Goal: Transaction & Acquisition: Purchase product/service

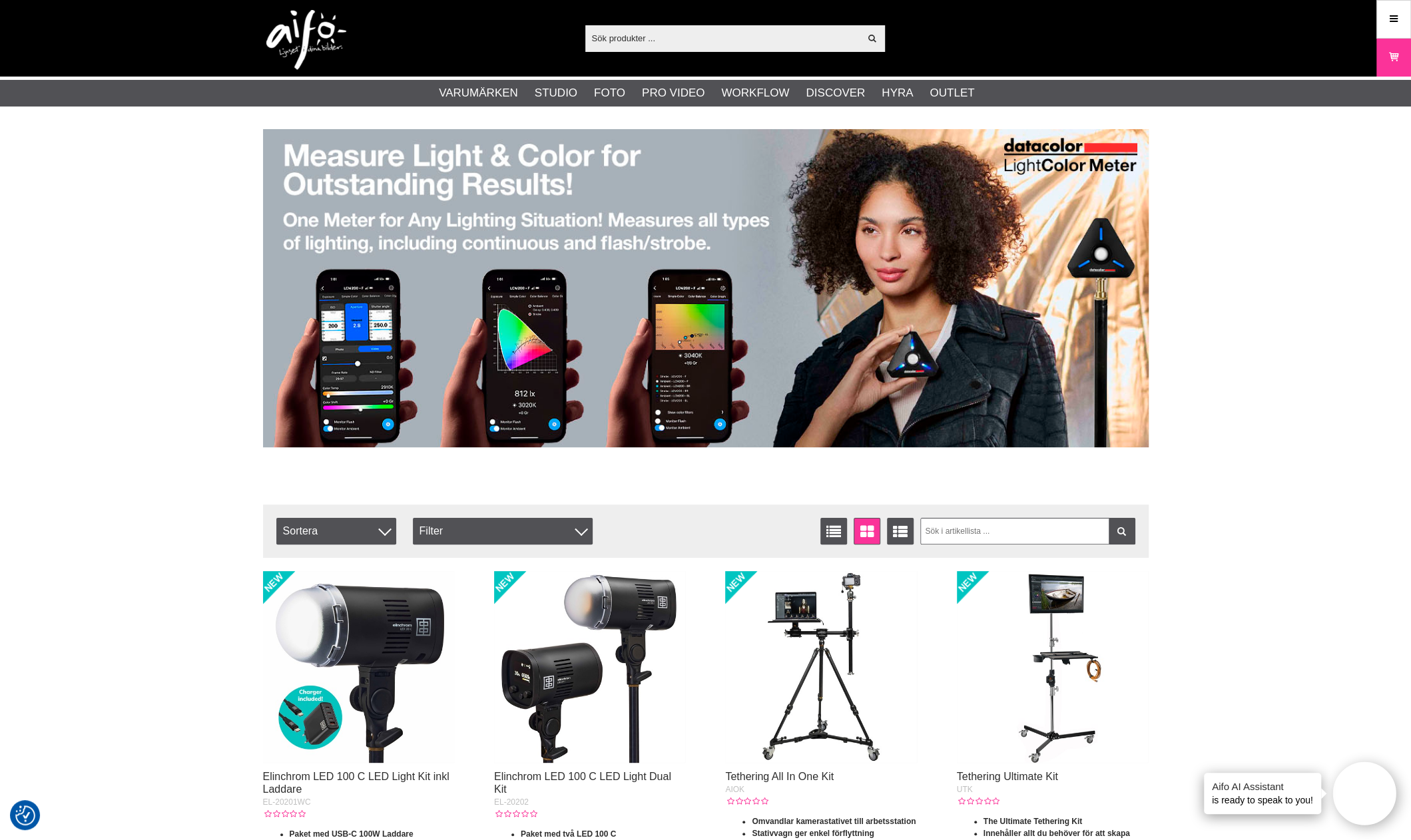
drag, startPoint x: 1323, startPoint y: 272, endPoint x: 1300, endPoint y: 253, distance: 29.8
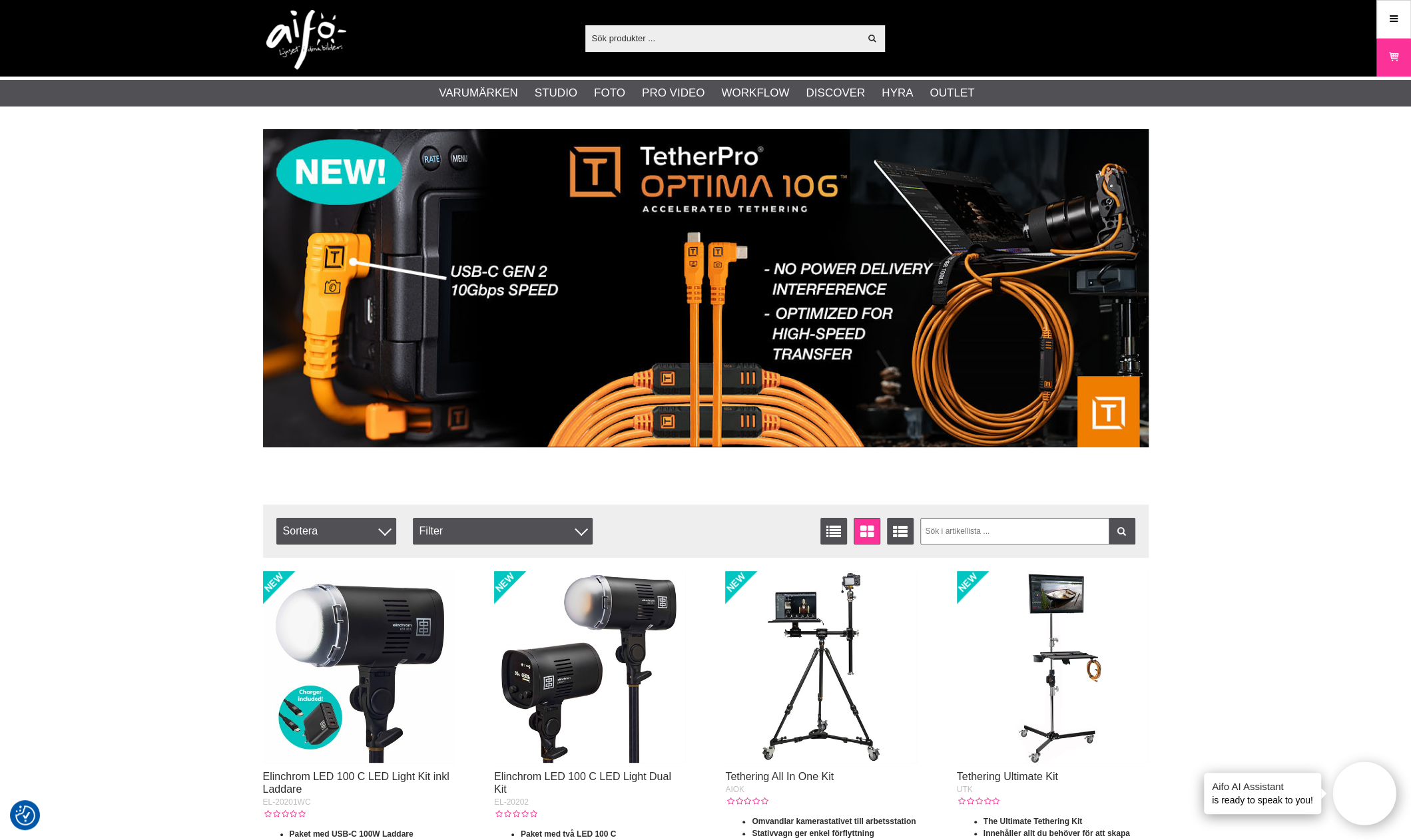
drag, startPoint x: 395, startPoint y: 353, endPoint x: 912, endPoint y: 402, distance: 519.3
click at [895, 405] on img at bounding box center [706, 288] width 886 height 318
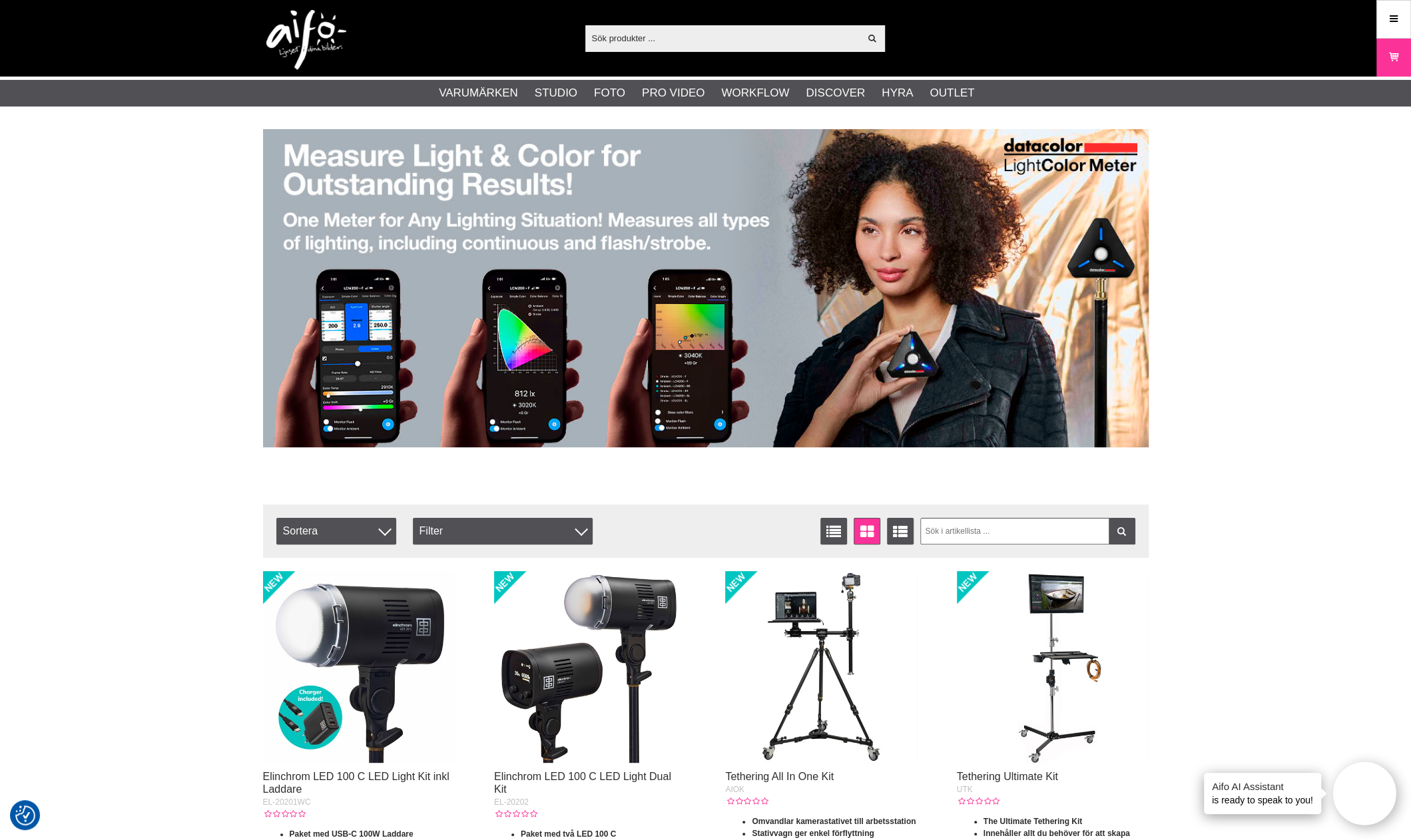
click at [674, 365] on img at bounding box center [706, 288] width 886 height 318
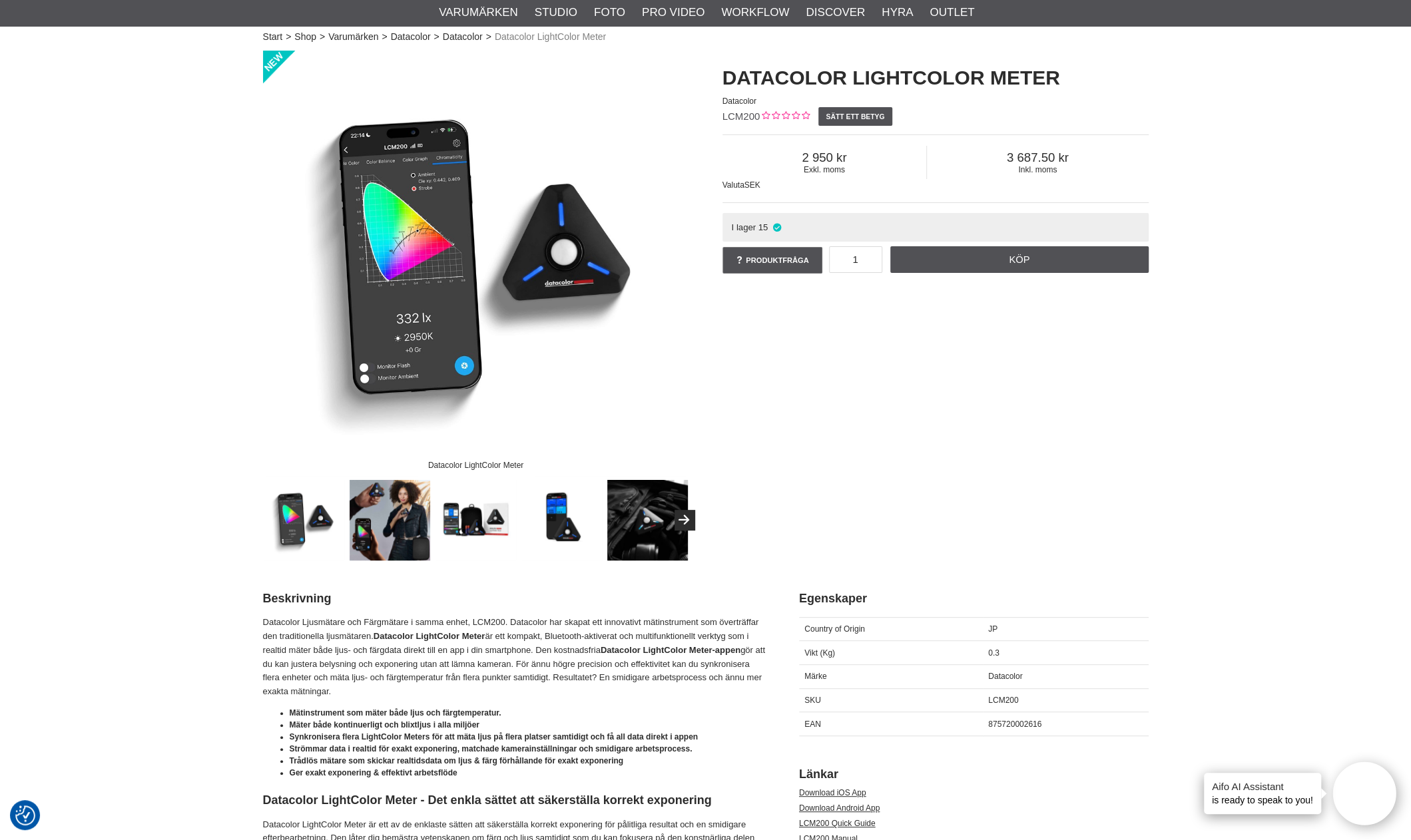
scroll to position [66, 0]
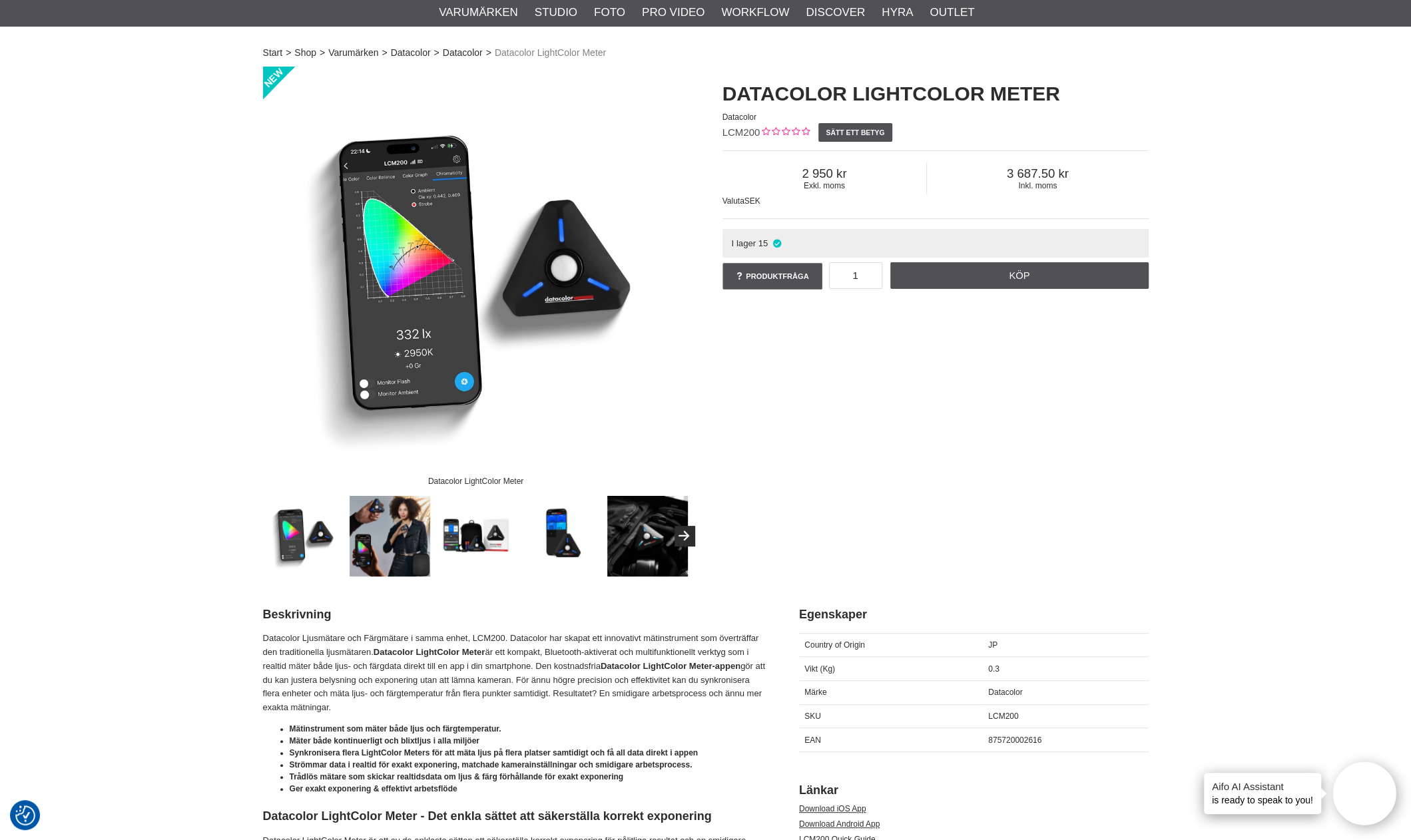
click at [463, 548] on img at bounding box center [476, 536] width 80 height 80
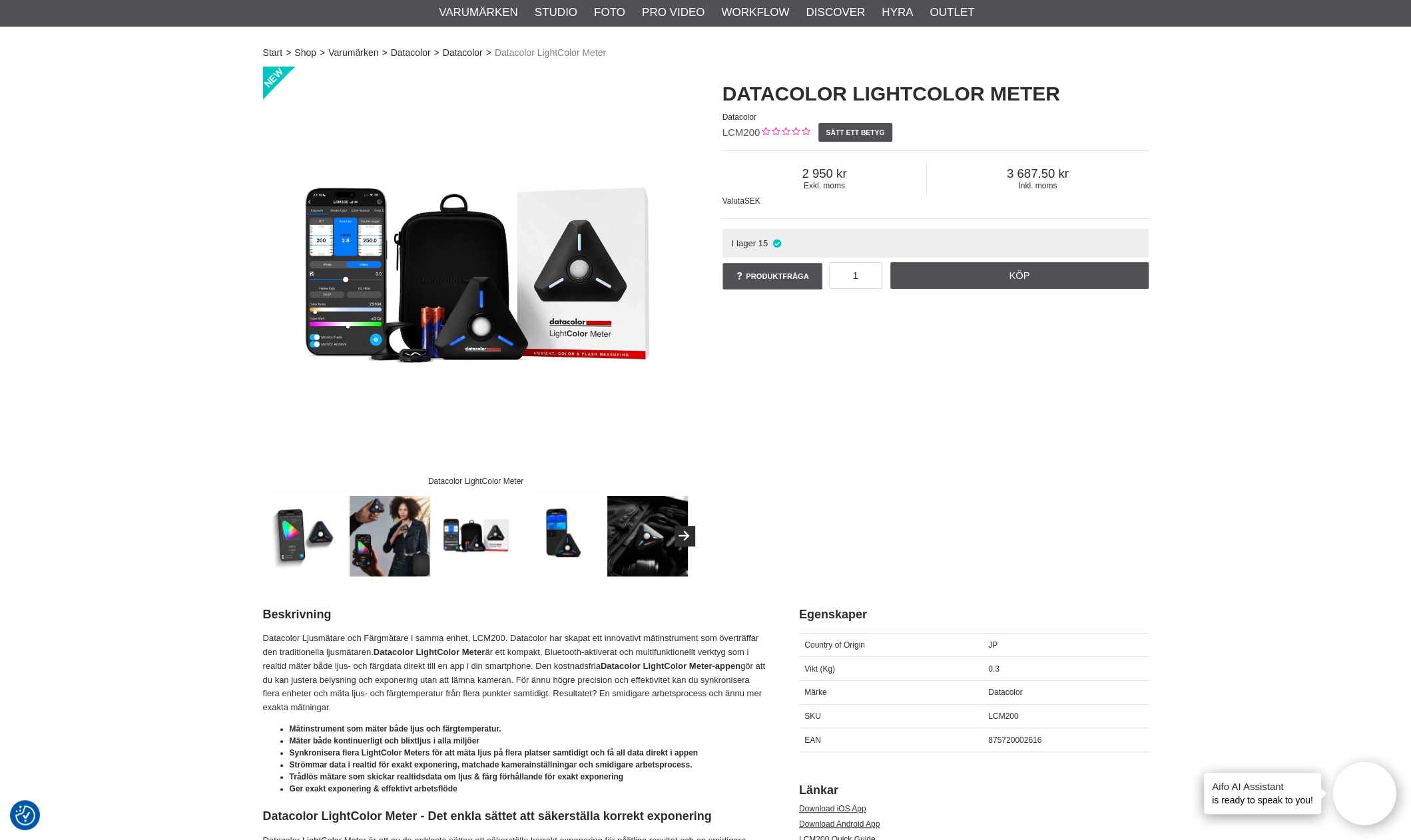
click at [553, 544] on img at bounding box center [561, 536] width 80 height 80
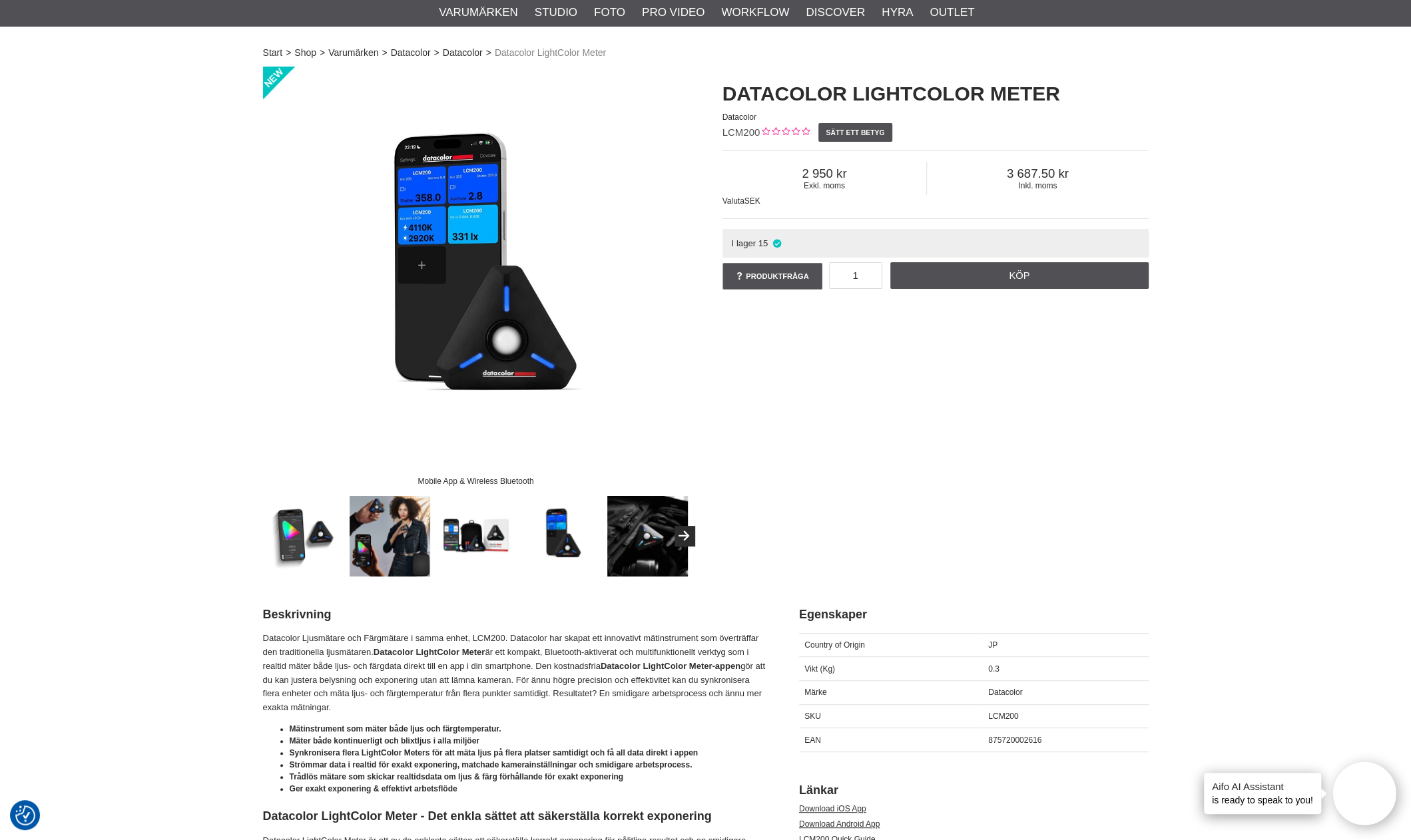
drag, startPoint x: 671, startPoint y: 535, endPoint x: 681, endPoint y: 537, distance: 10.2
click at [672, 535] on img at bounding box center [647, 536] width 80 height 80
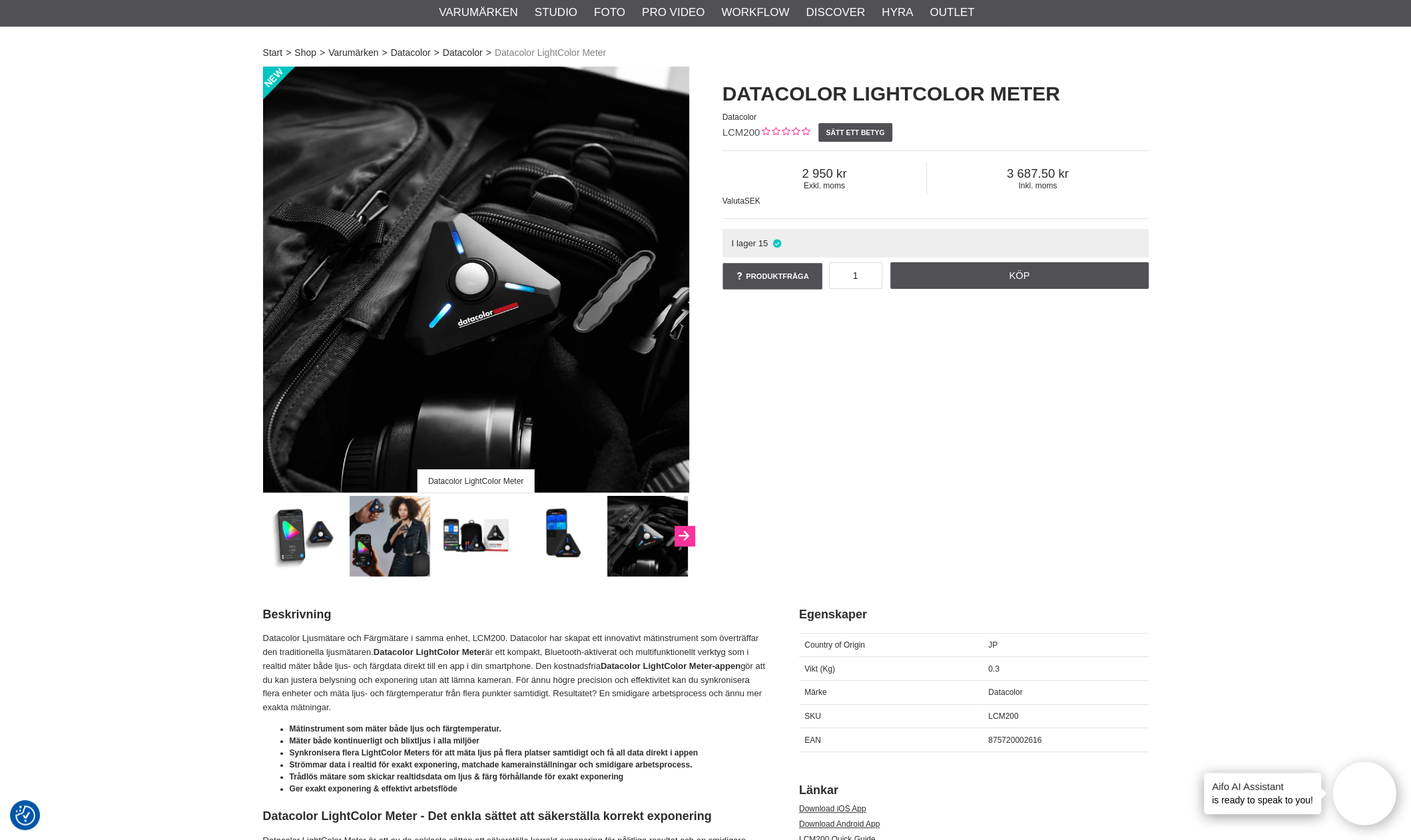
click at [681, 536] on button "Next" at bounding box center [684, 535] width 20 height 20
click at [682, 541] on icon "Next" at bounding box center [684, 536] width 16 height 12
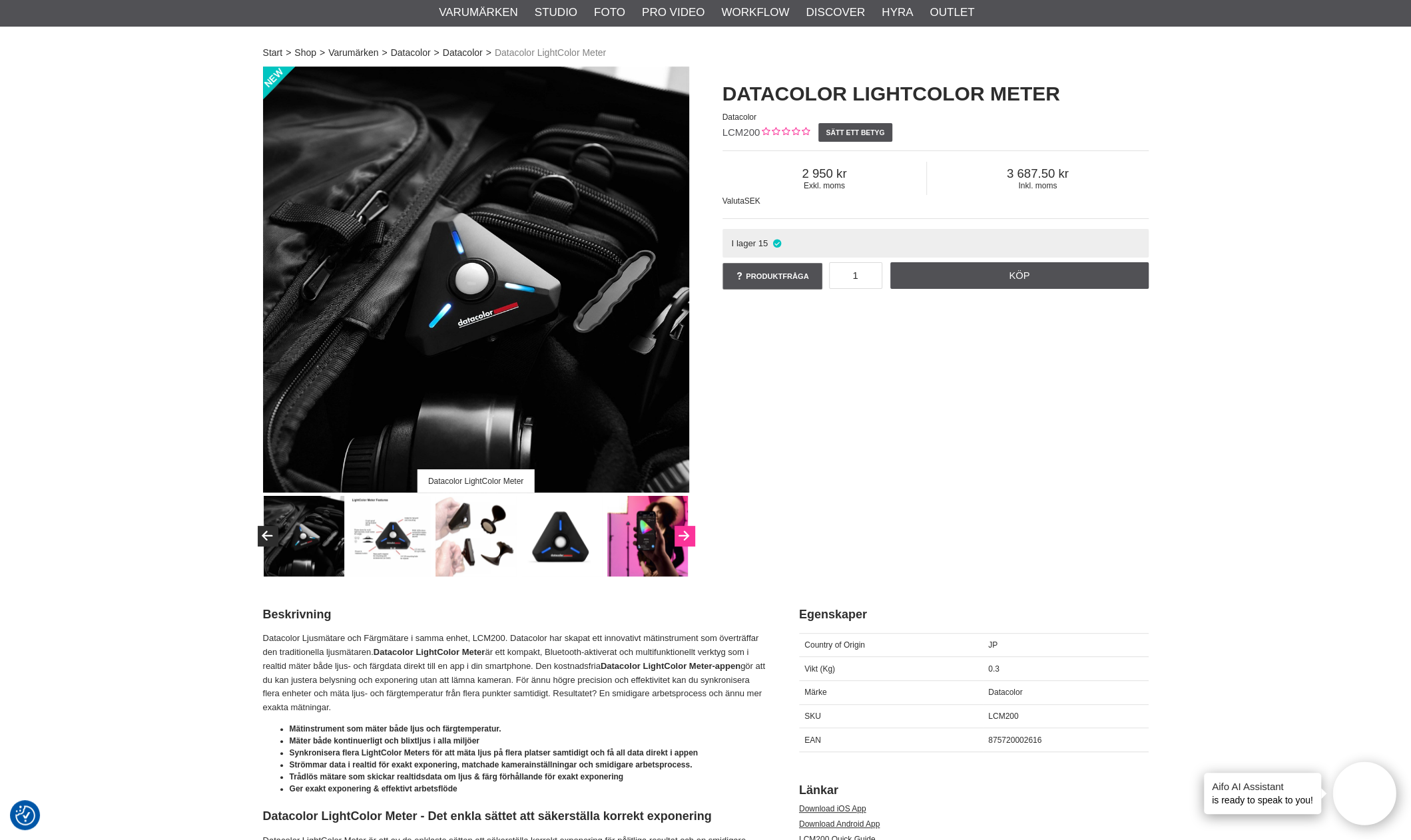
click at [684, 531] on icon "Next" at bounding box center [684, 536] width 16 height 12
click at [682, 534] on icon "Next" at bounding box center [684, 536] width 16 height 12
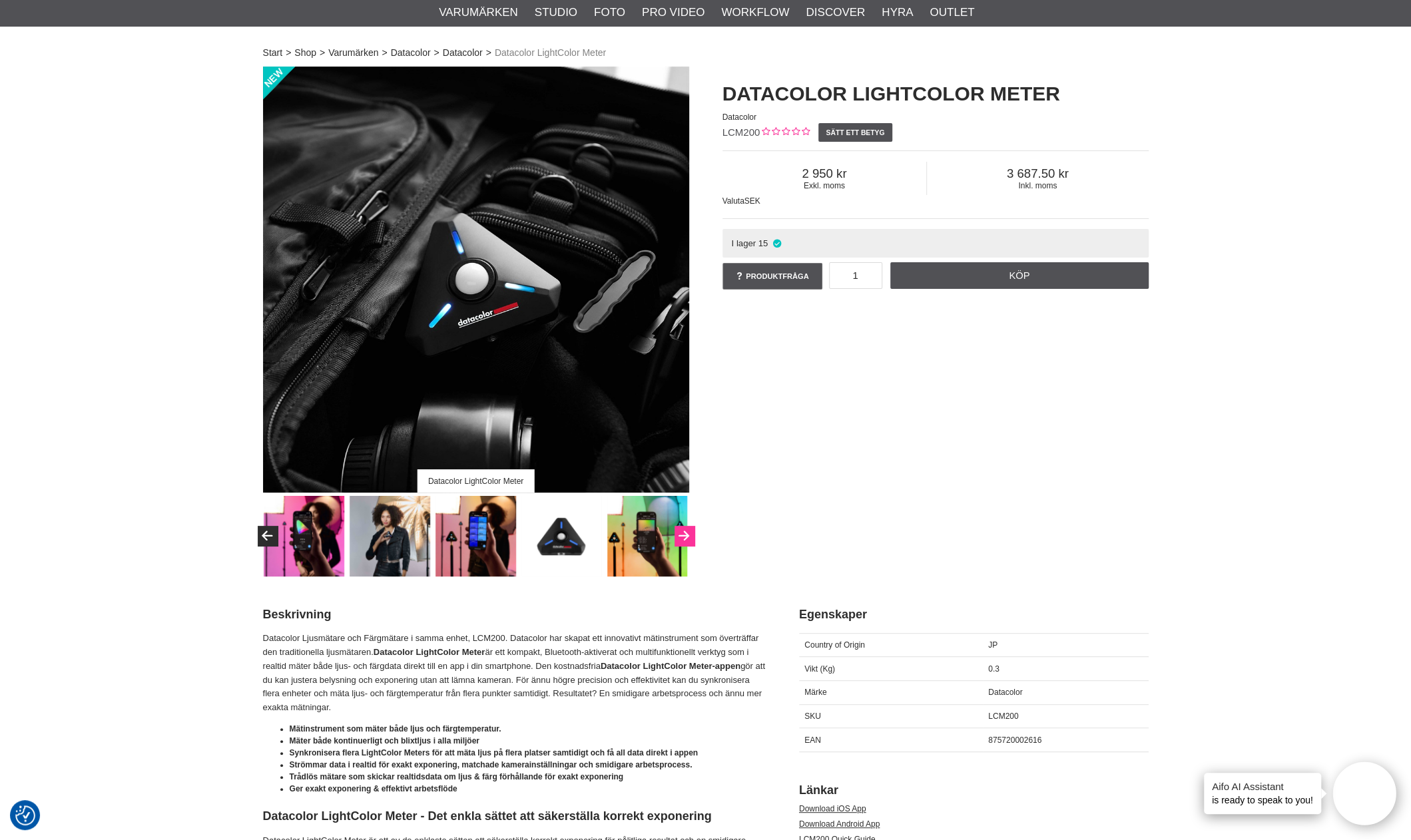
click at [682, 534] on icon "Next" at bounding box center [684, 536] width 16 height 12
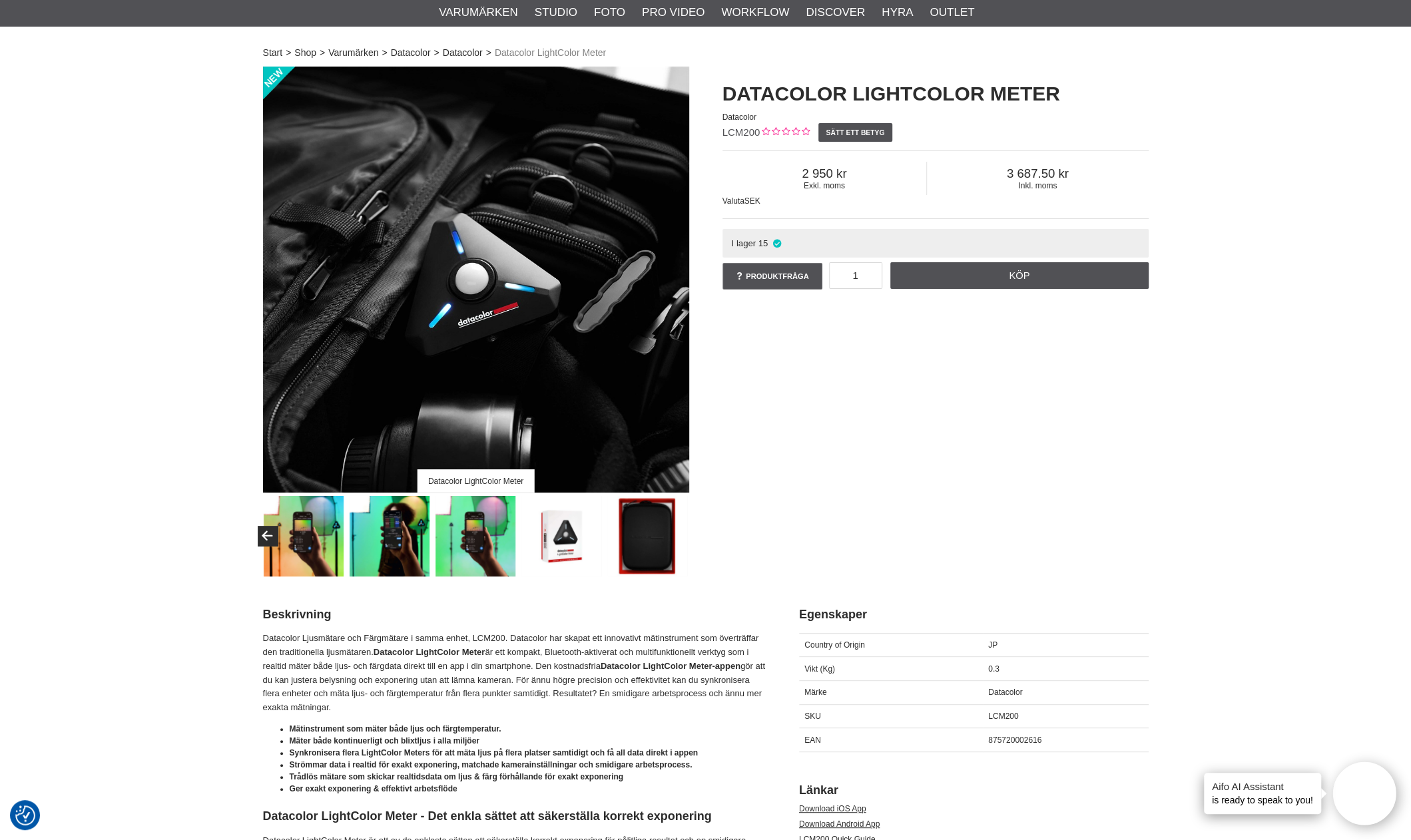
click at [682, 534] on img at bounding box center [647, 536] width 80 height 80
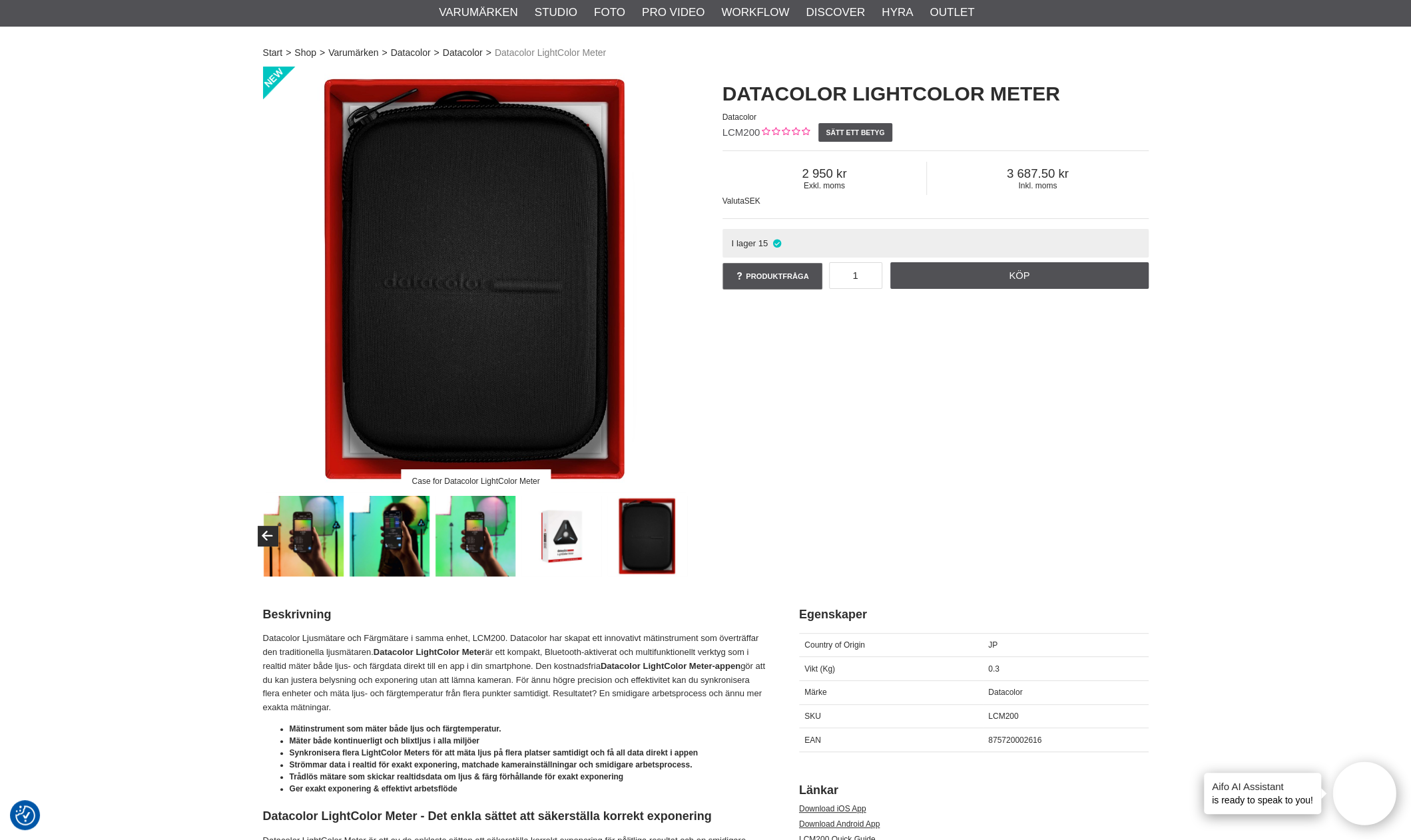
click at [682, 534] on img at bounding box center [647, 536] width 80 height 80
click at [256, 527] on div "Case for Datacolor LightColor Meter" at bounding box center [476, 321] width 460 height 510
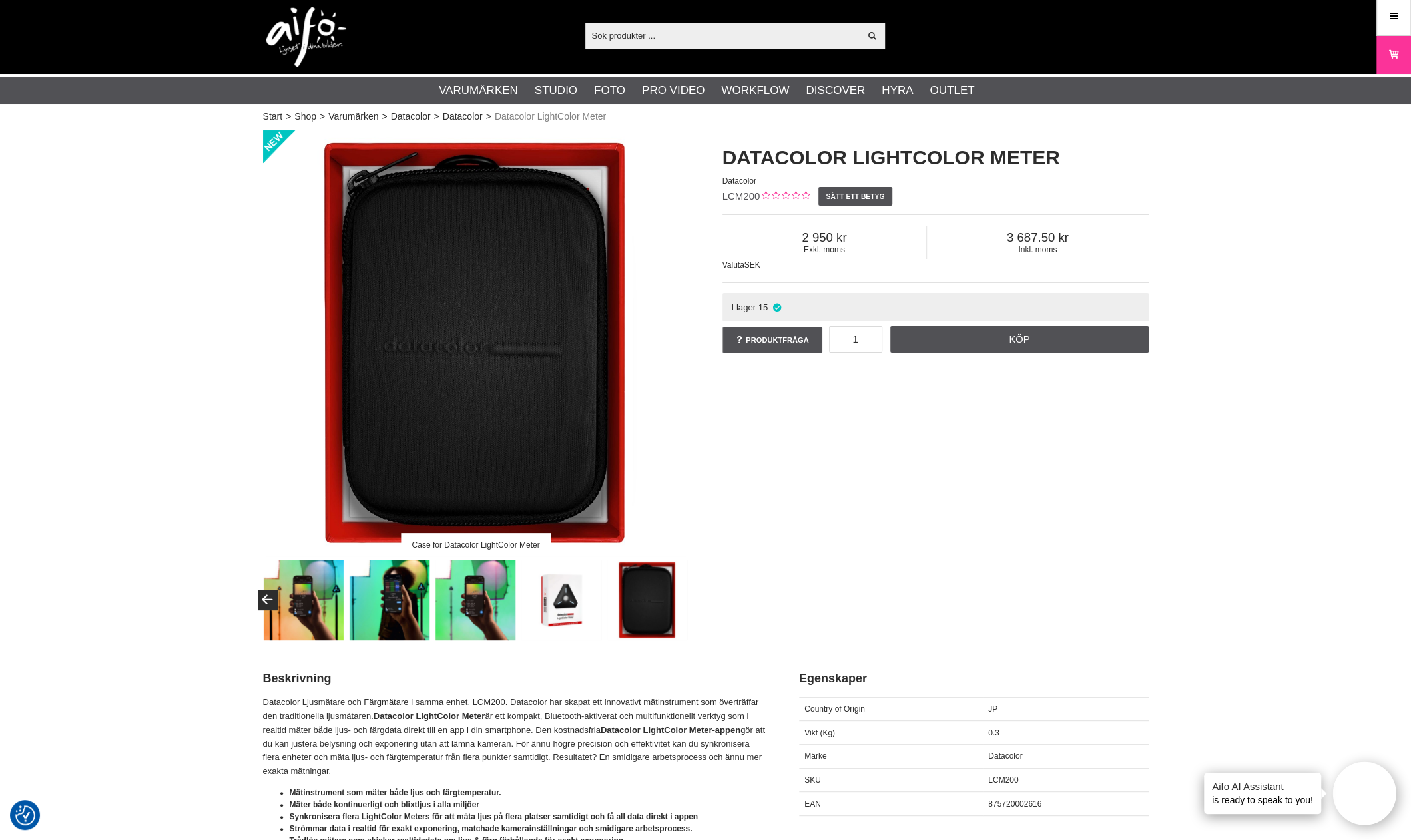
scroll to position [0, 0]
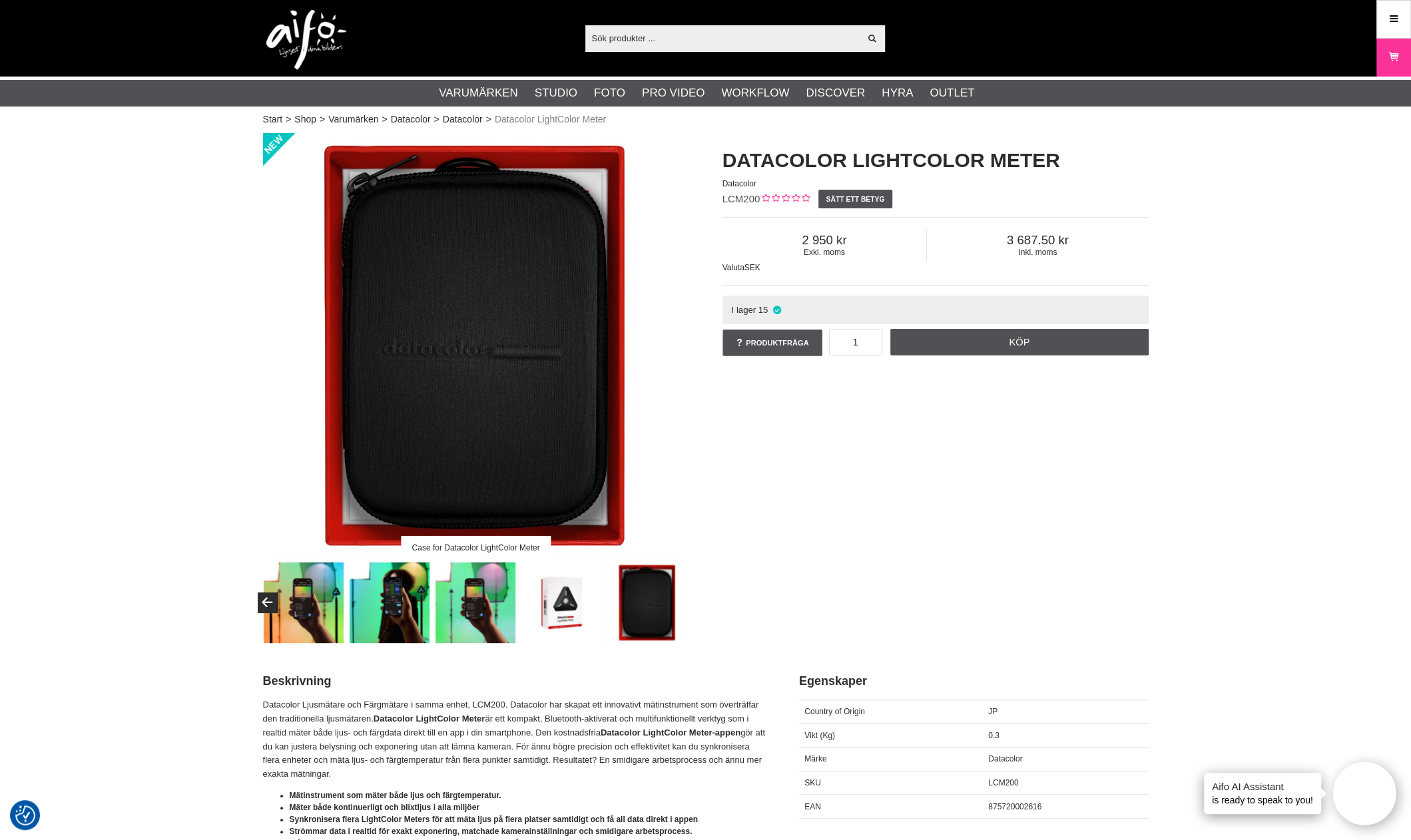
click at [283, 608] on img at bounding box center [304, 602] width 80 height 80
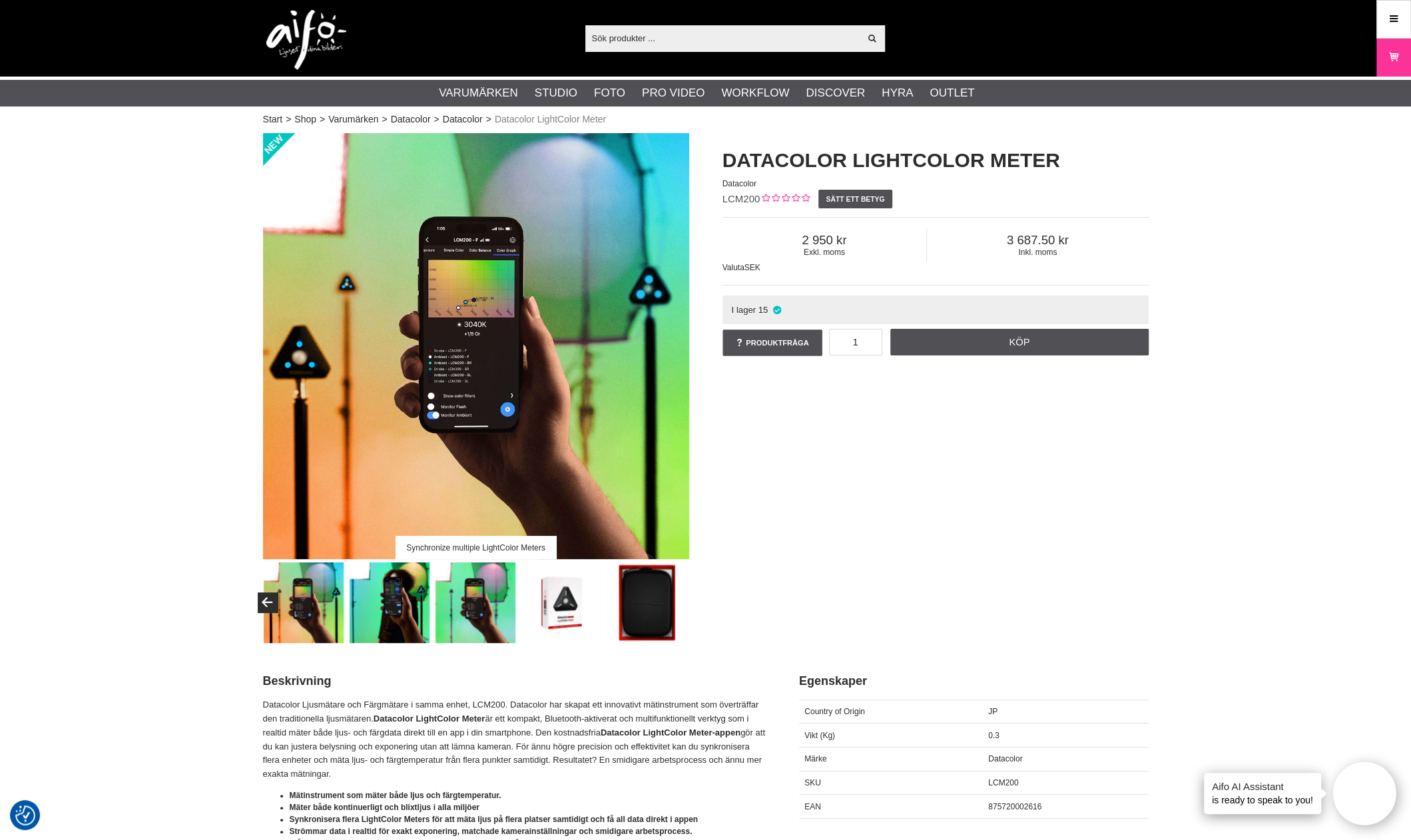
click at [248, 604] on div "Synchronize multiple LightColor Meters" at bounding box center [476, 388] width 460 height 510
click at [270, 601] on button "Previous" at bounding box center [267, 601] width 20 height 20
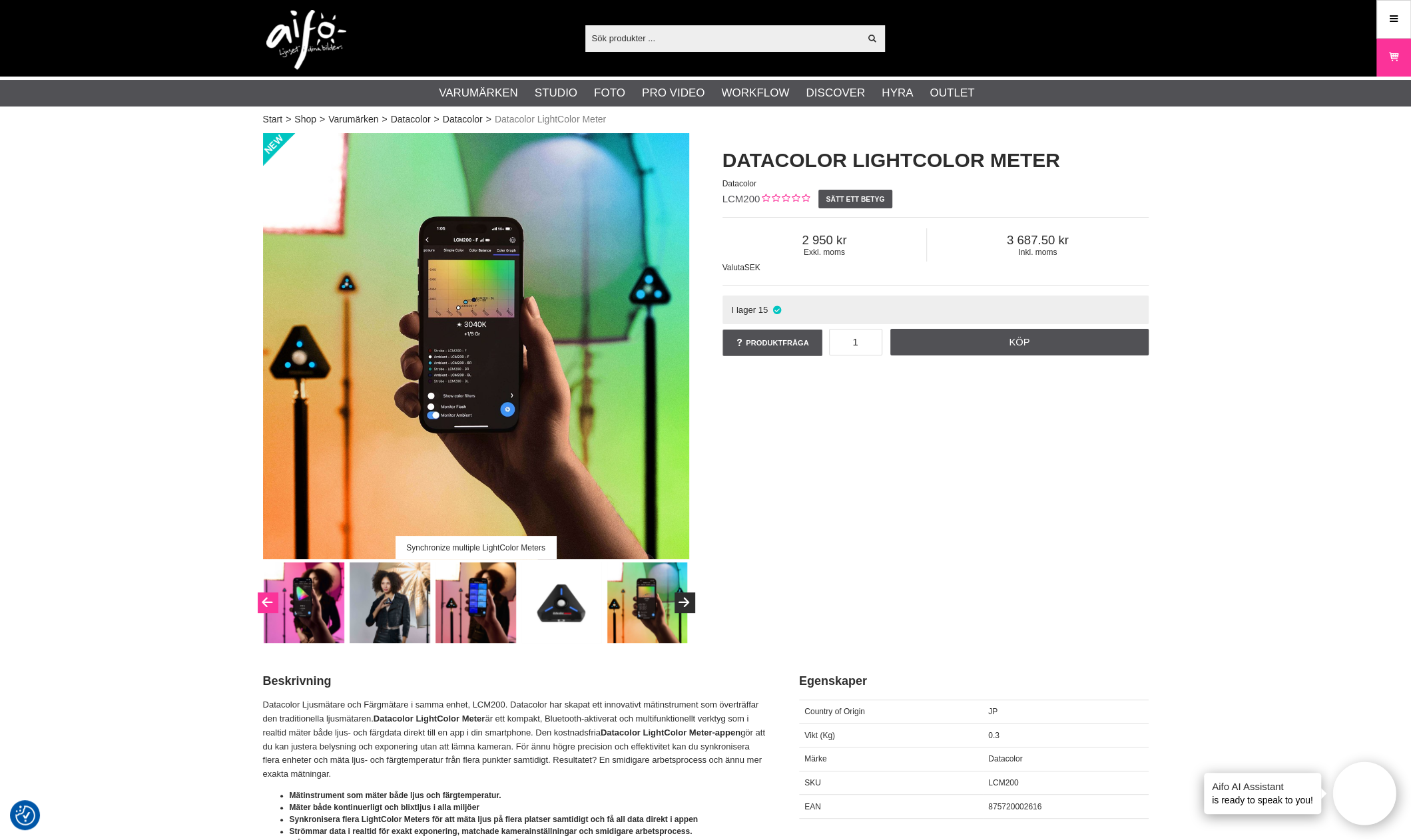
click at [270, 601] on icon "Previous" at bounding box center [267, 602] width 16 height 12
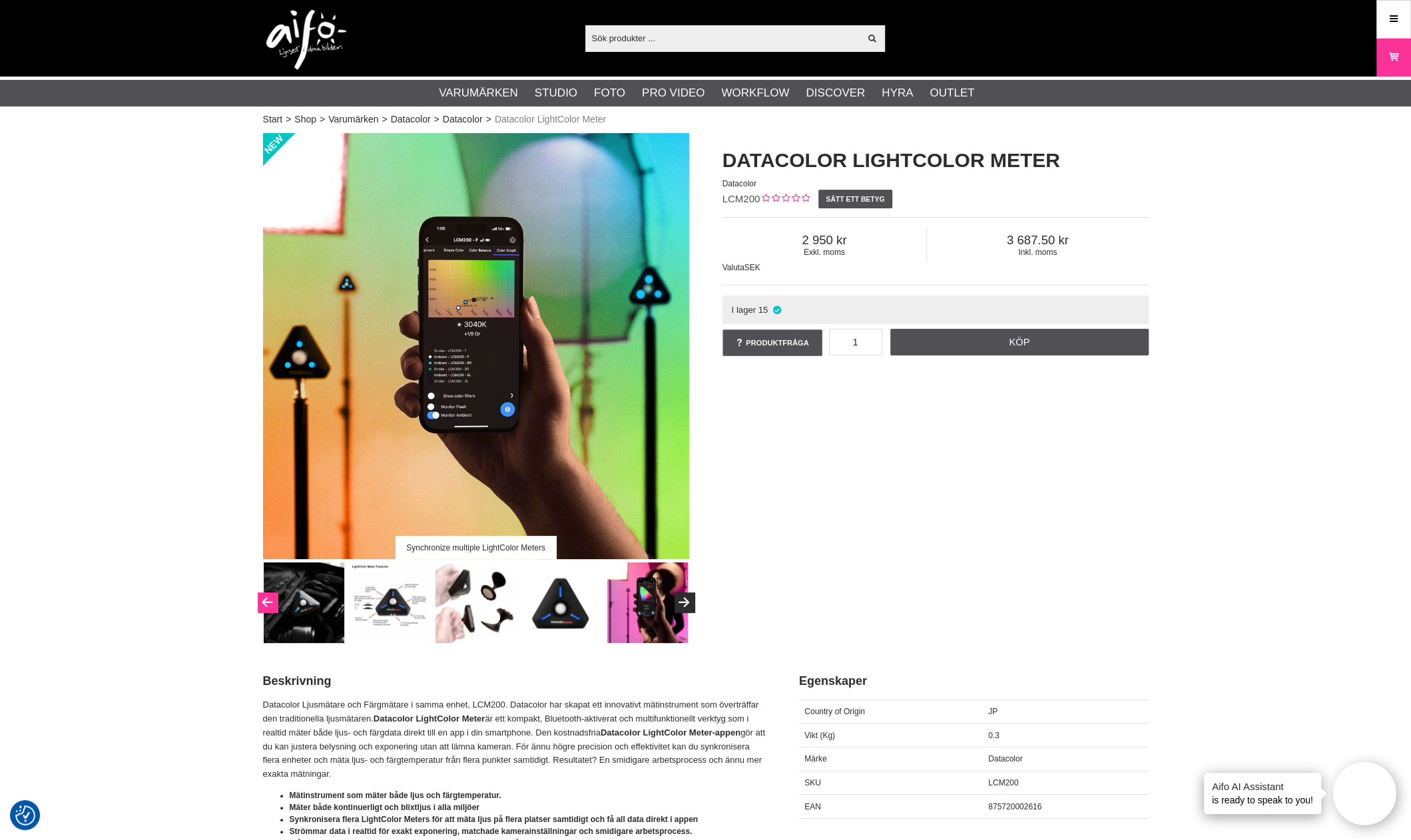
click at [268, 599] on button "Previous" at bounding box center [267, 601] width 20 height 20
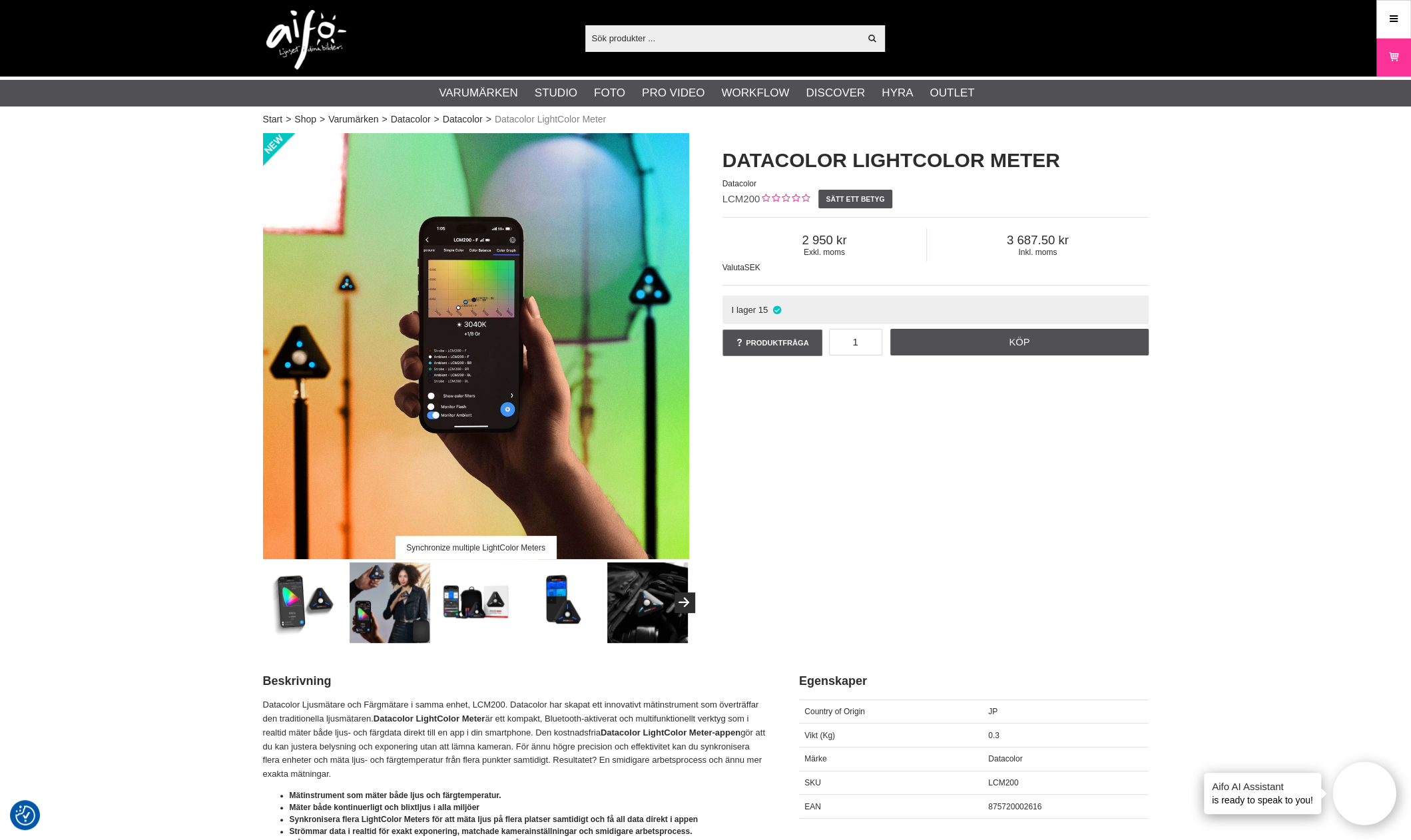
click at [268, 599] on img at bounding box center [304, 602] width 80 height 80
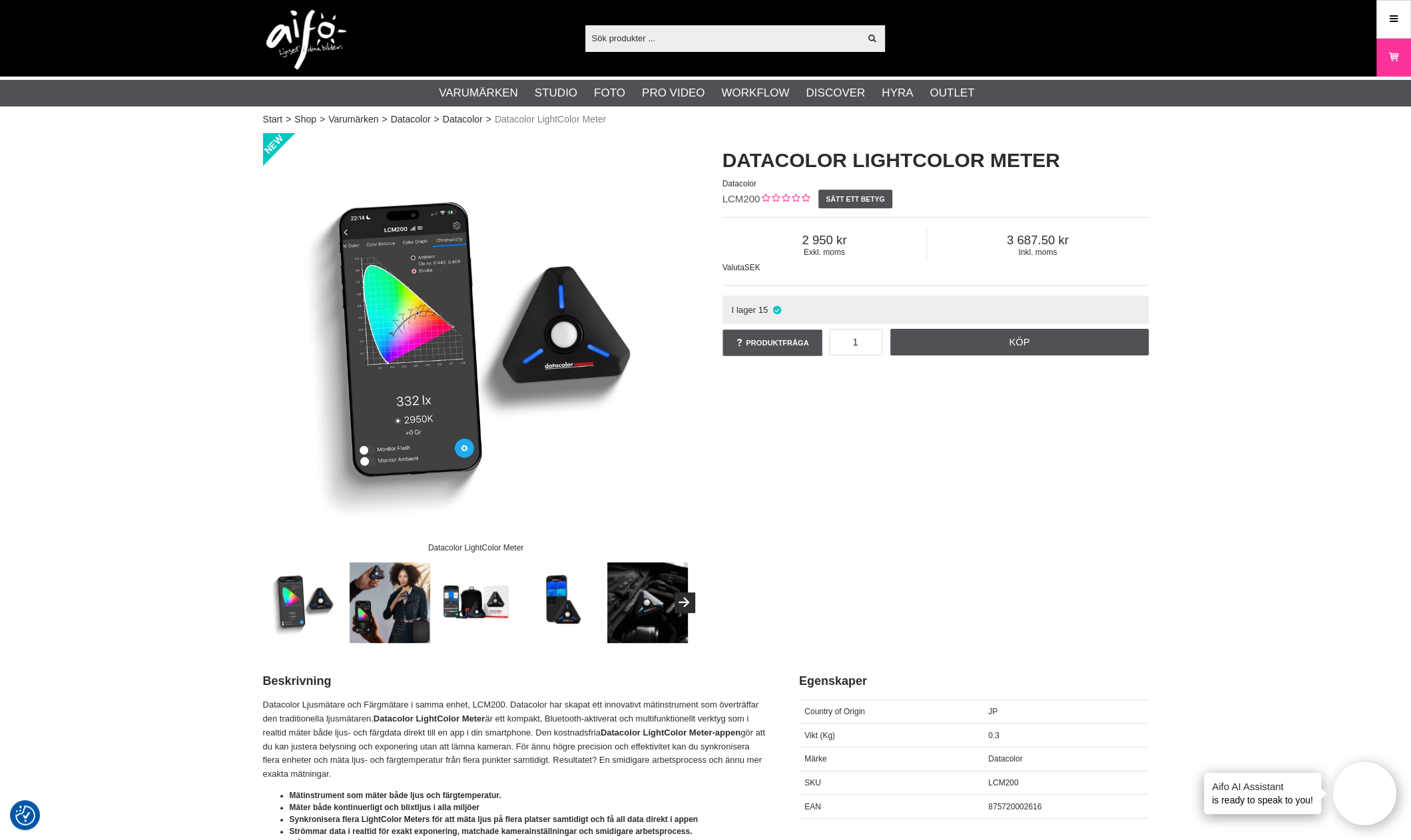
click at [477, 612] on img at bounding box center [476, 602] width 80 height 80
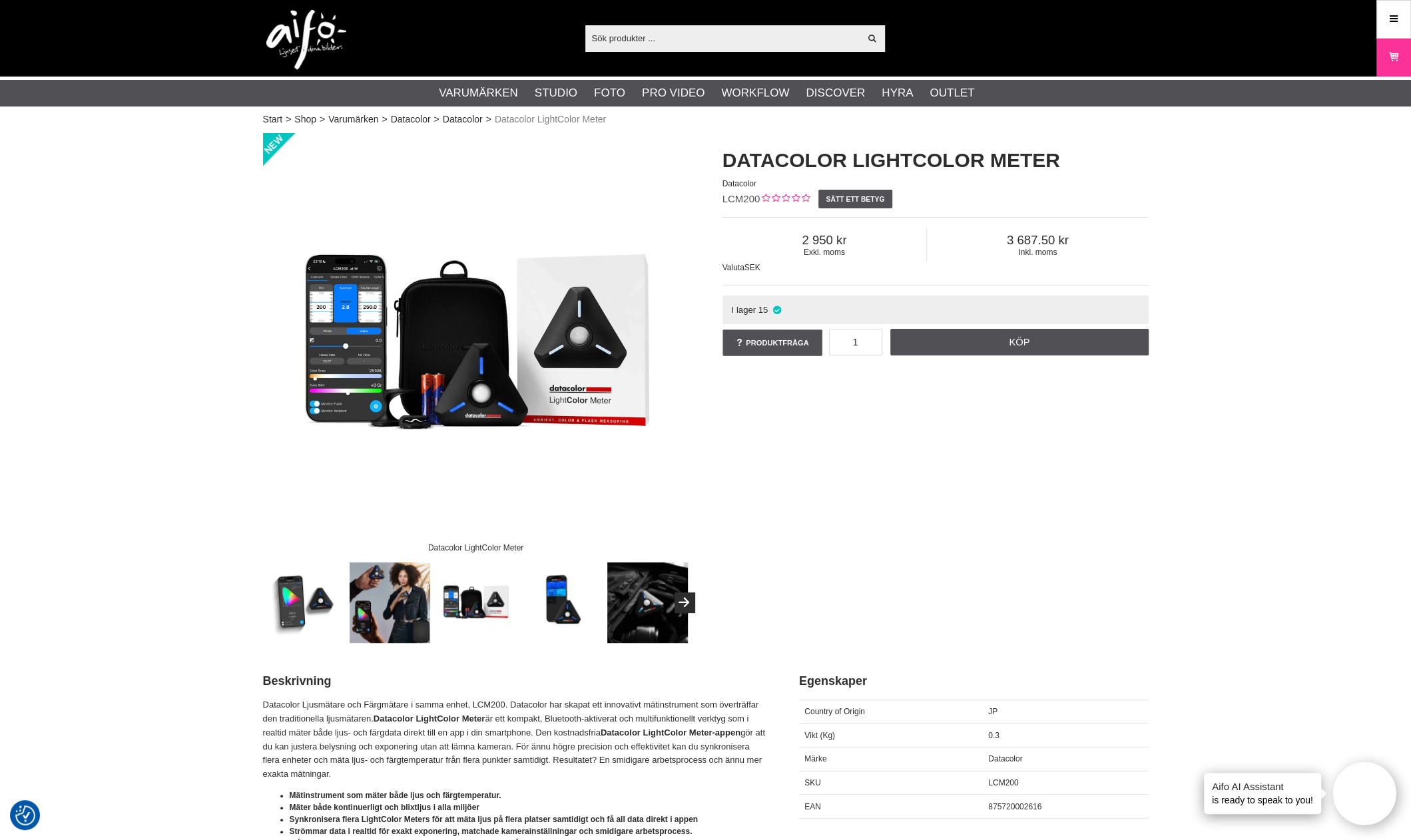
click at [495, 427] on img at bounding box center [476, 346] width 426 height 426
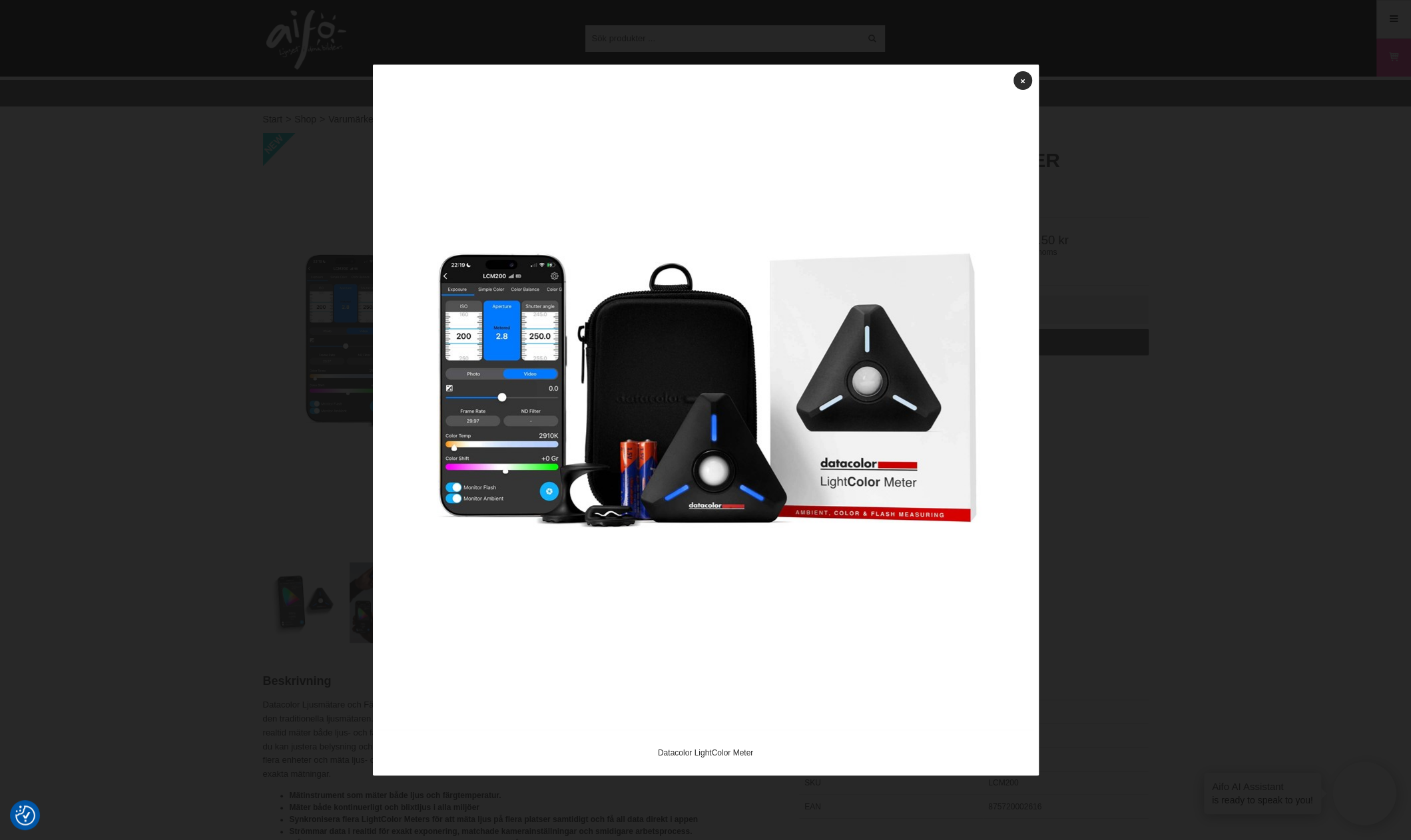
click at [1082, 362] on div at bounding box center [705, 420] width 1411 height 840
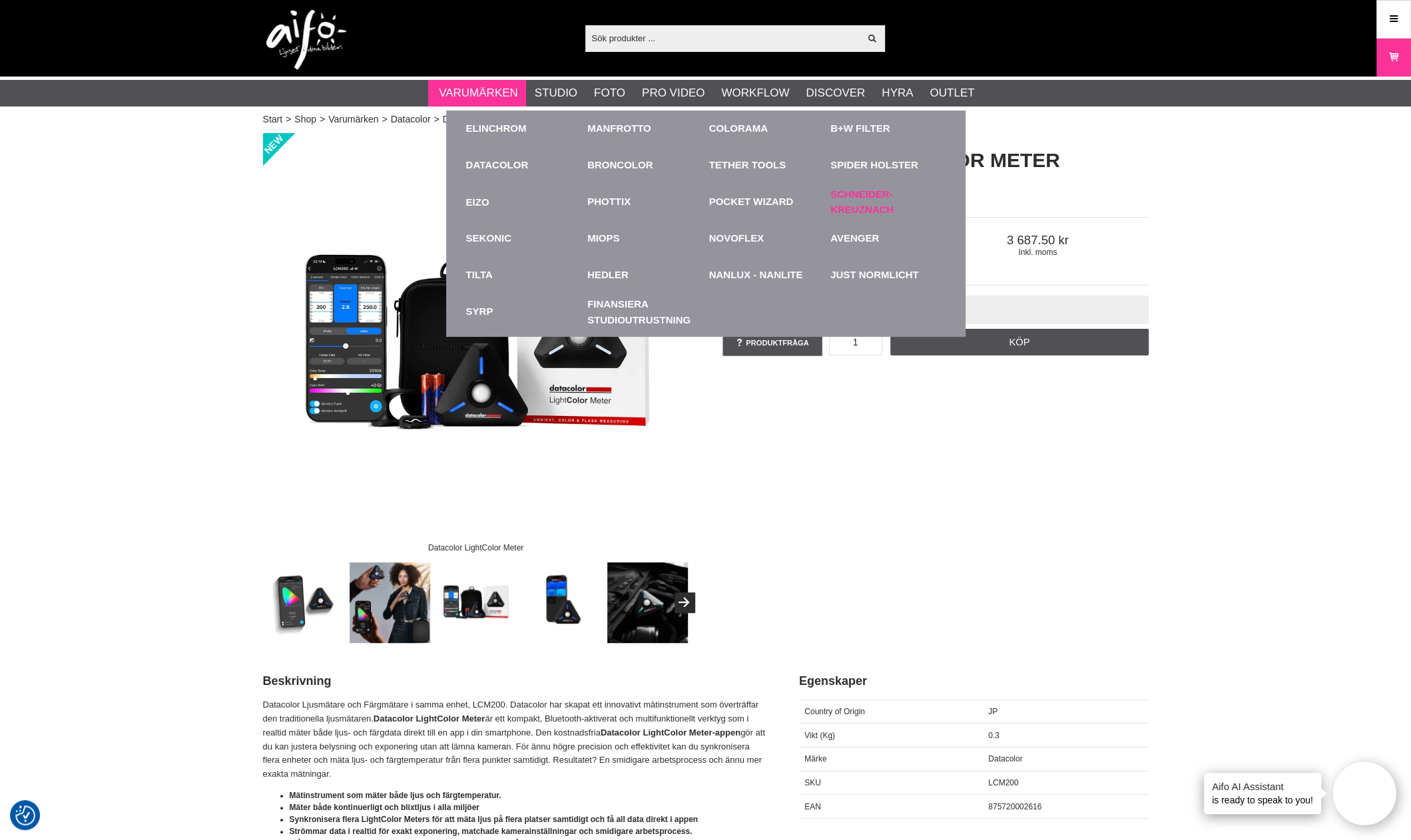
click at [852, 200] on link "Schneider-Kreuznach" at bounding box center [888, 202] width 116 height 30
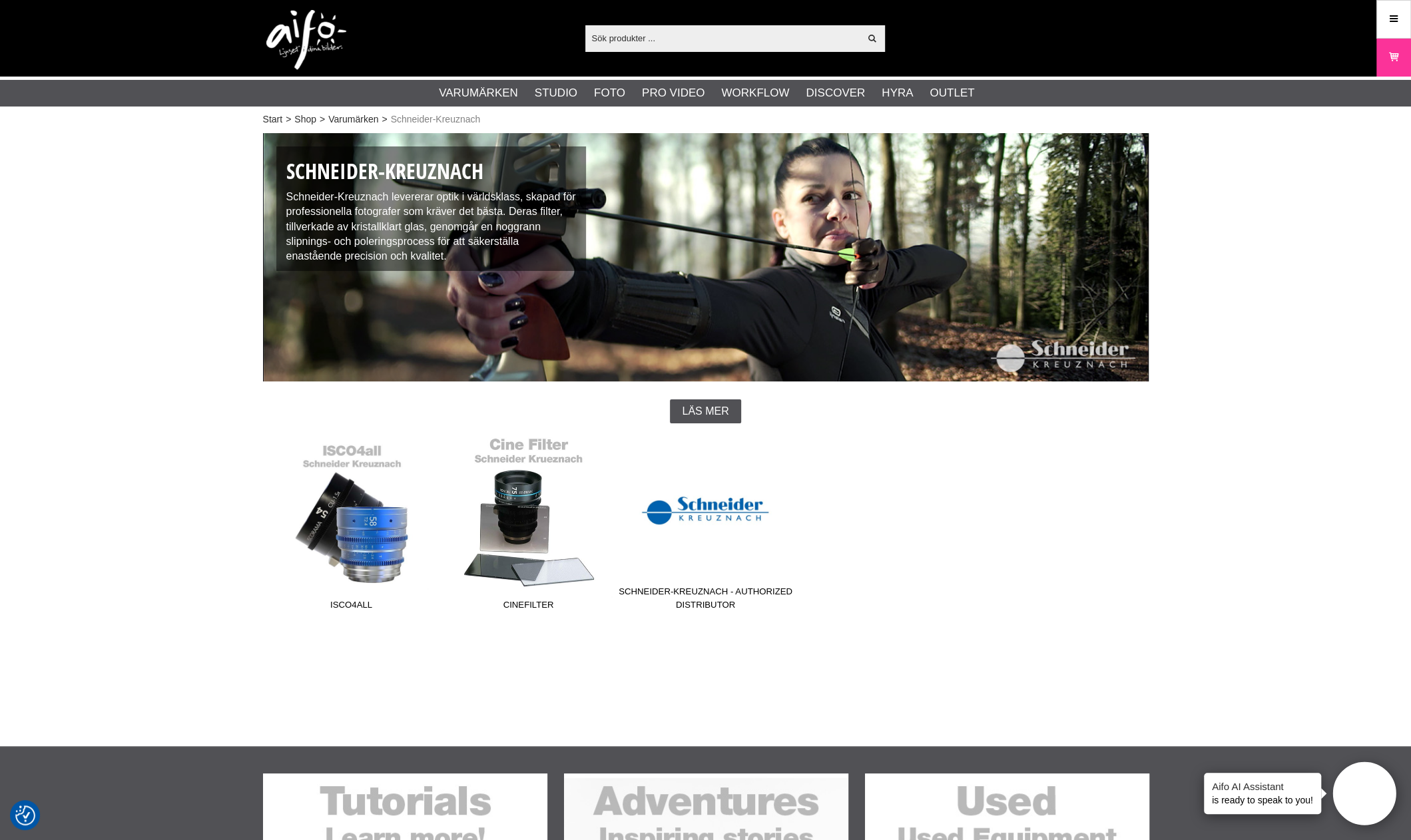
click at [544, 559] on link "Cinefilter" at bounding box center [529, 526] width 177 height 180
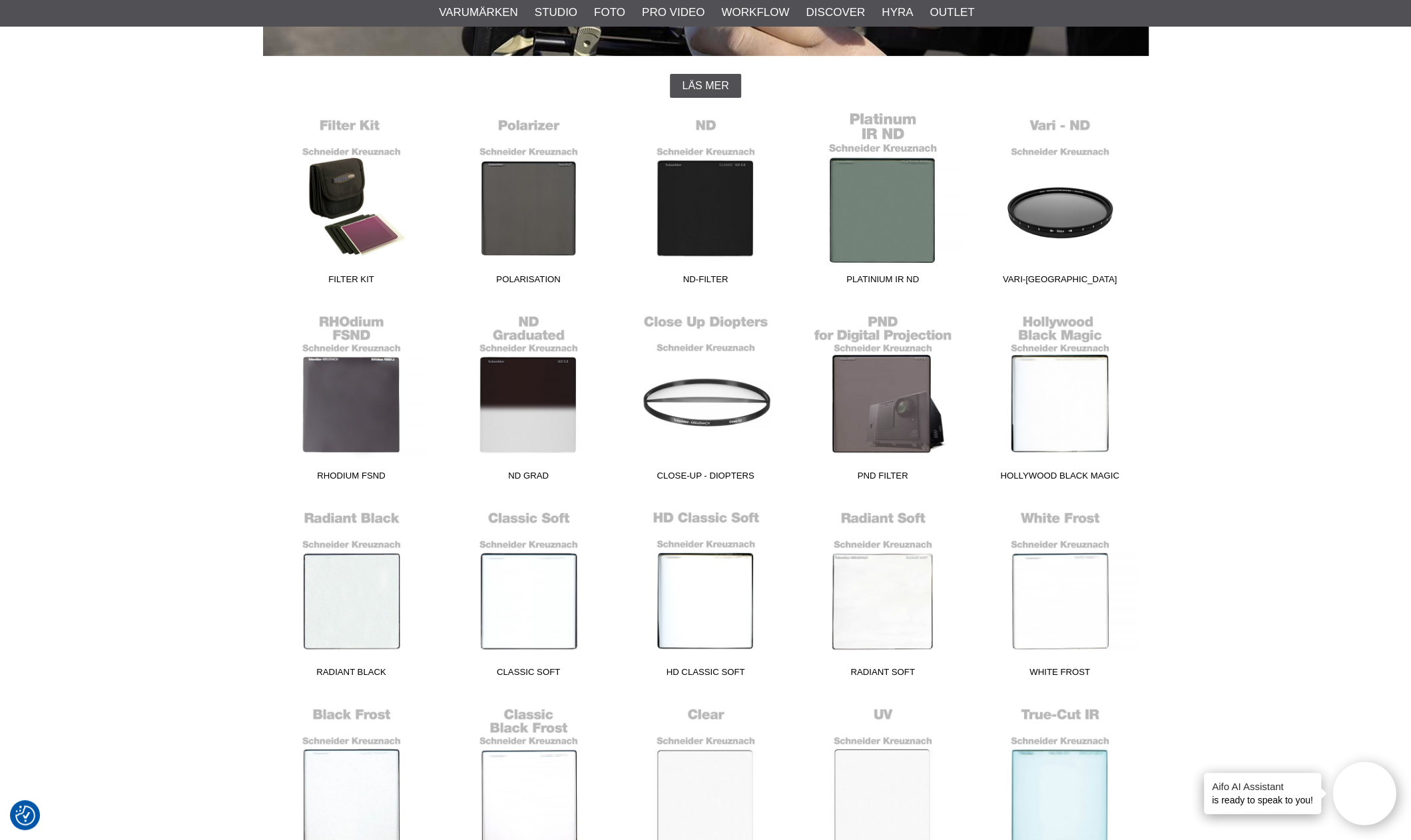
scroll to position [399, 0]
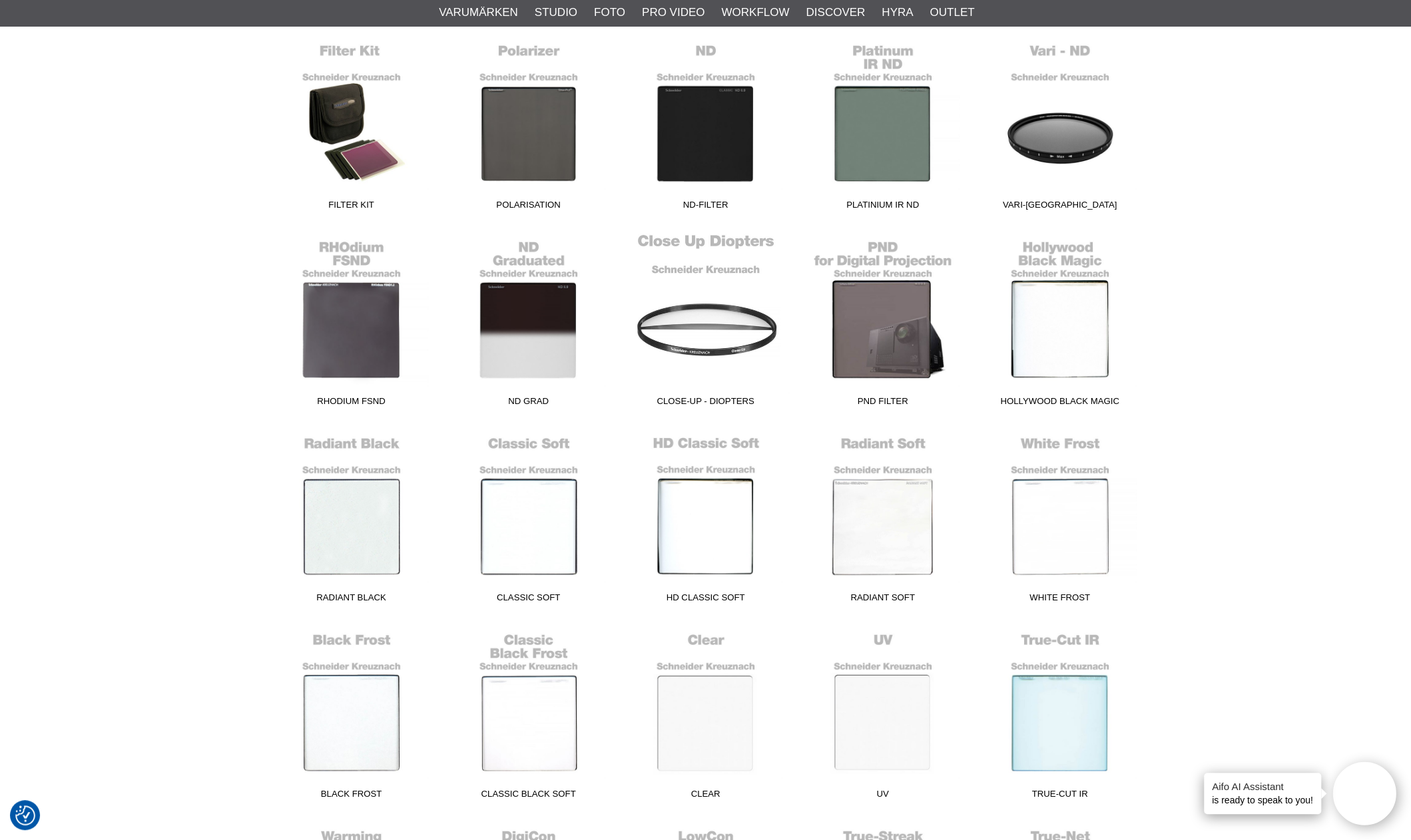
click at [693, 342] on link "Close-Up - Diopters" at bounding box center [706, 323] width 177 height 180
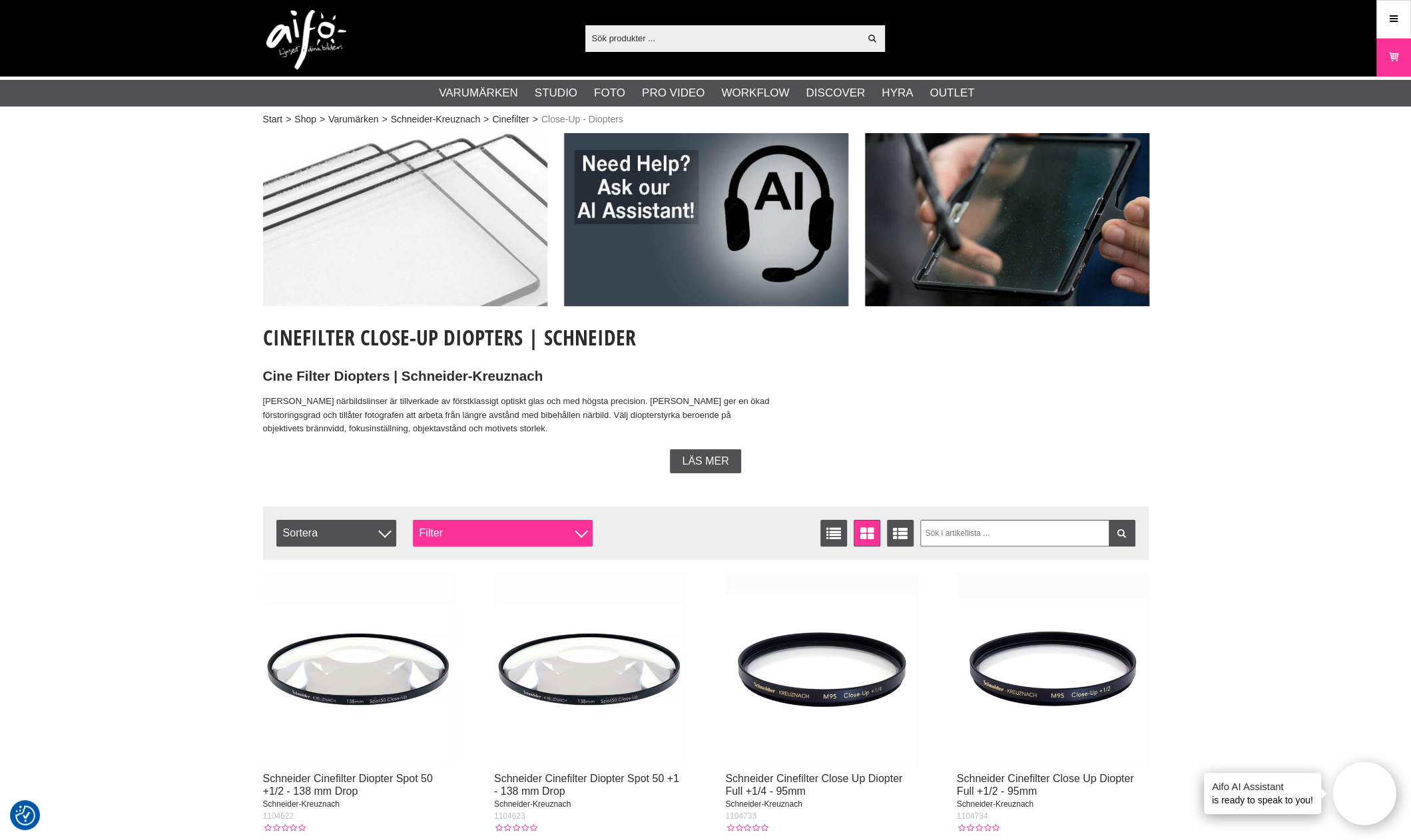
click at [566, 543] on div "Filter" at bounding box center [503, 533] width 180 height 27
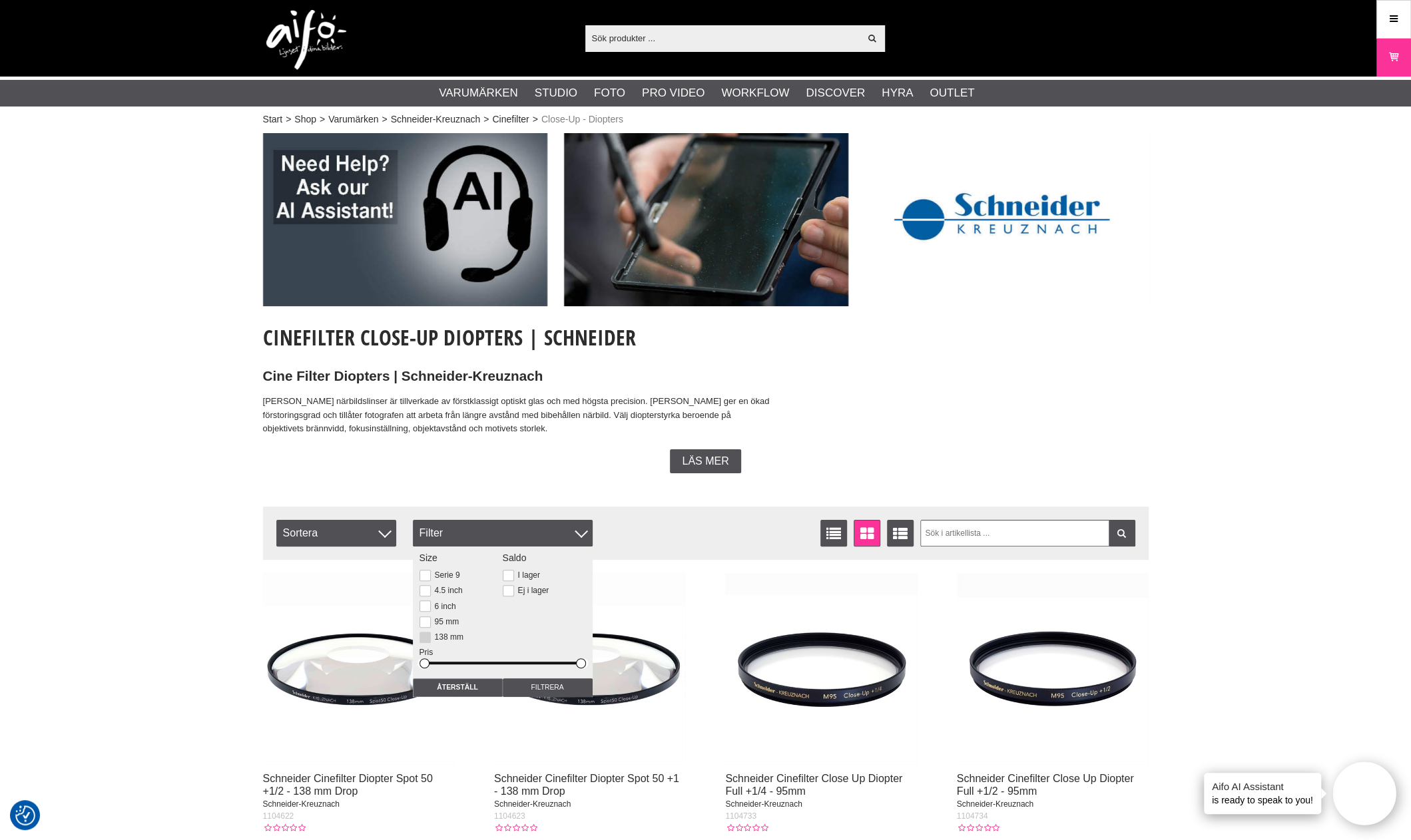
click at [424, 639] on button at bounding box center [425, 638] width 11 height 11
click at [541, 690] on input "Filtrera" at bounding box center [547, 688] width 90 height 19
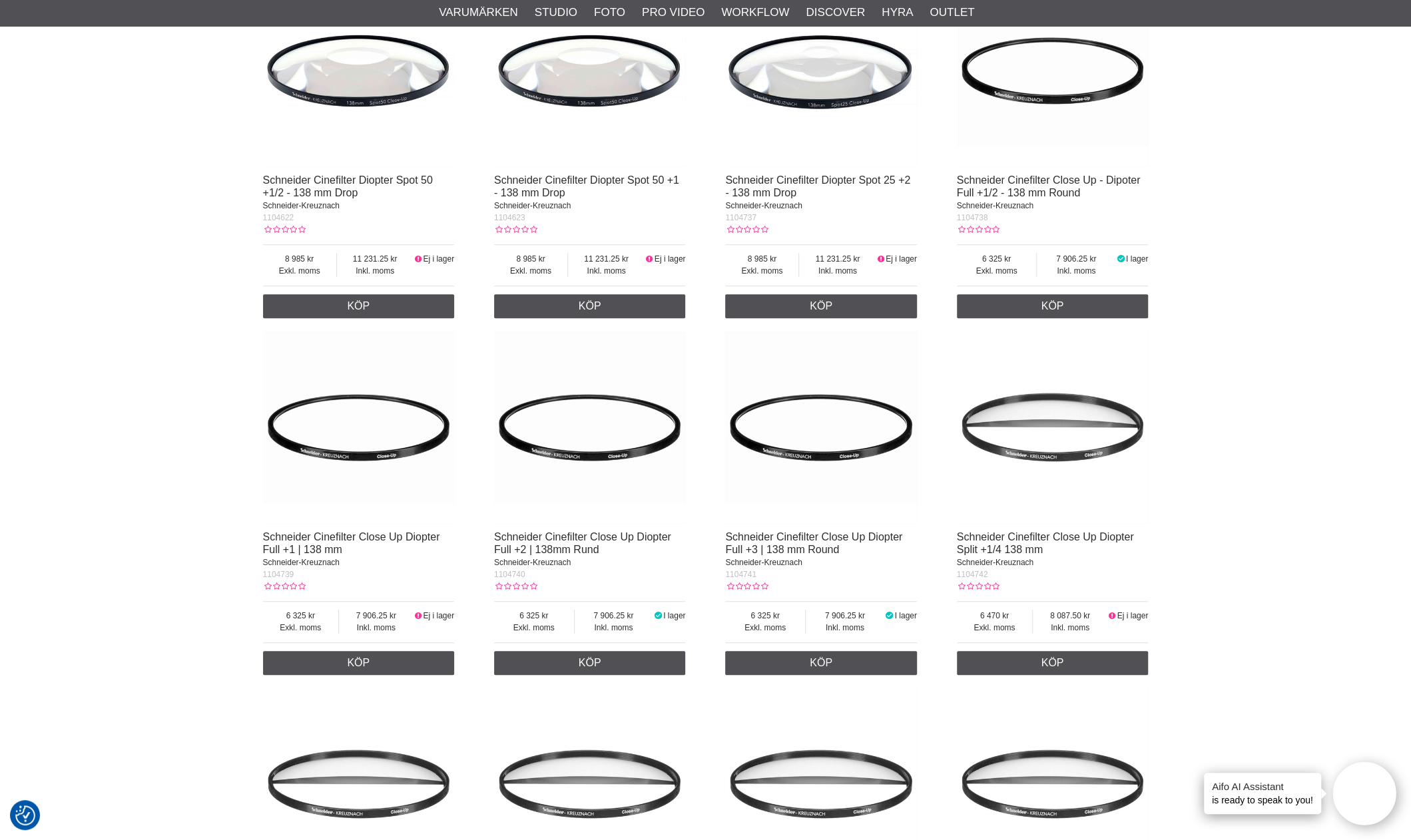
scroll to position [599, 0]
drag, startPoint x: 309, startPoint y: 578, endPoint x: 259, endPoint y: 584, distance: 50.4
click at [259, 584] on section "Cinefilter Close-Up Diopters | Schneider Cine Filter Diopters | Schneider-Kreuz…" at bounding box center [705, 642] width 906 height 2217
copy span "1104739"
click at [1135, 309] on link "Köp" at bounding box center [1053, 306] width 192 height 24
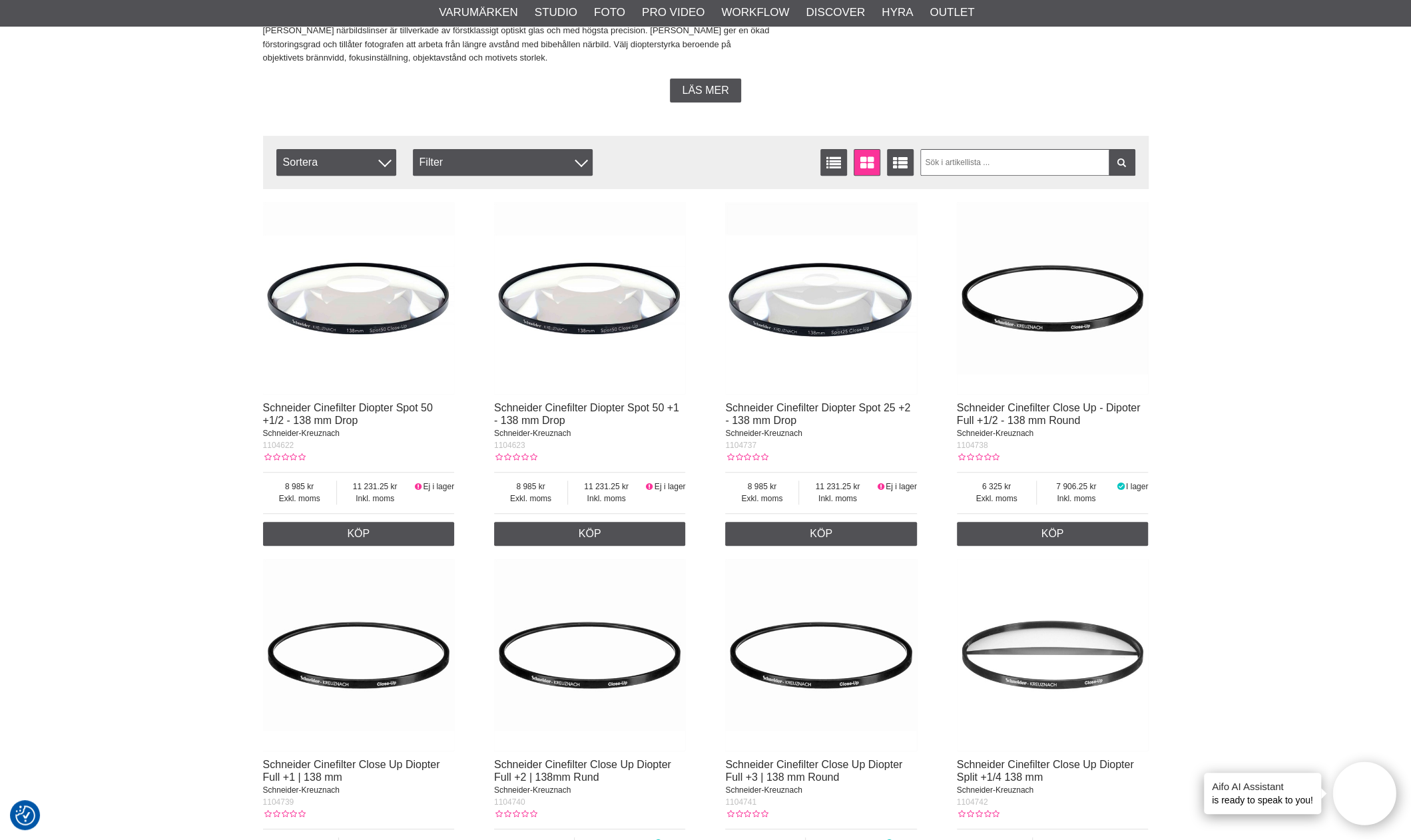
scroll to position [0, 0]
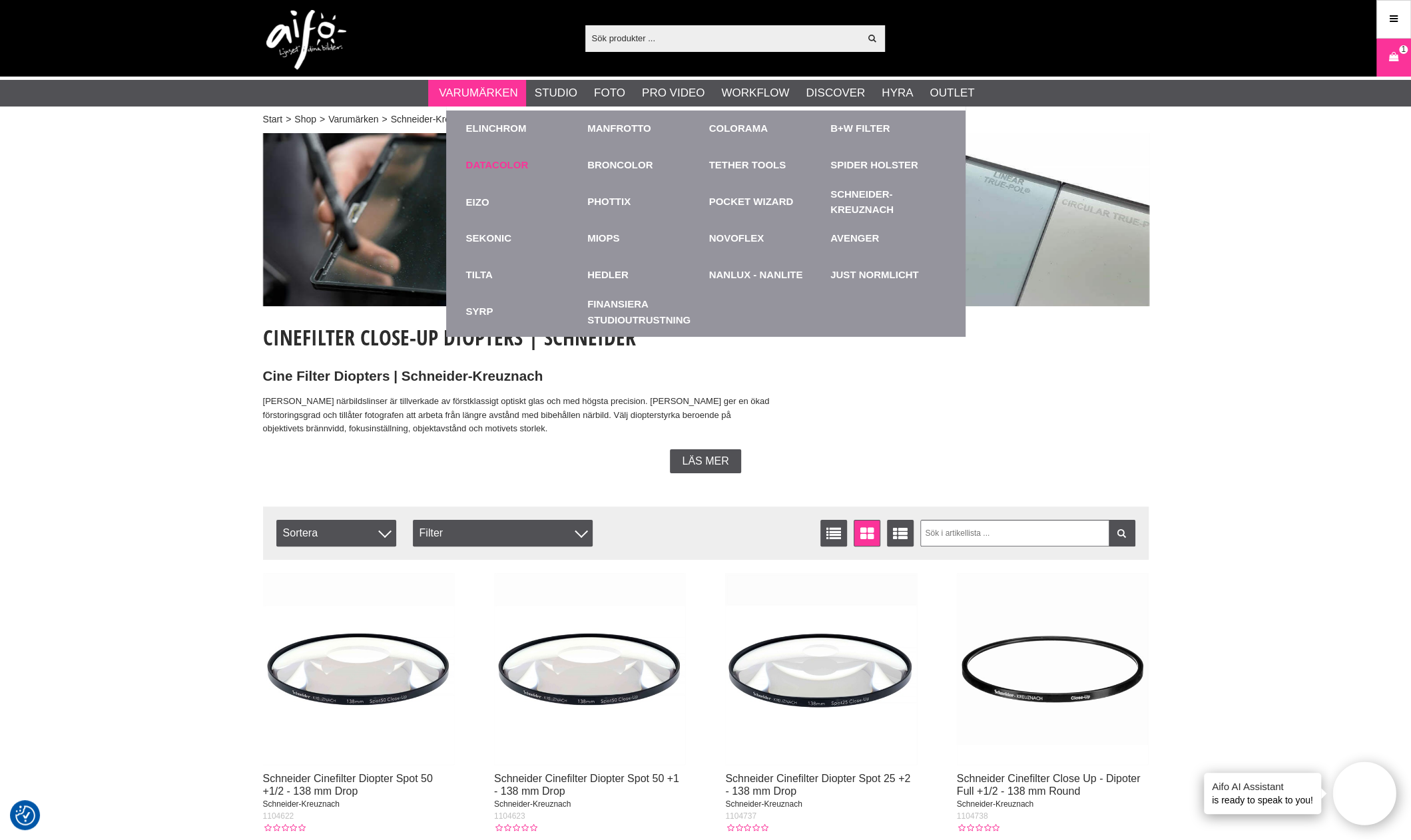
click at [477, 163] on link "Datacolor" at bounding box center [497, 165] width 62 height 15
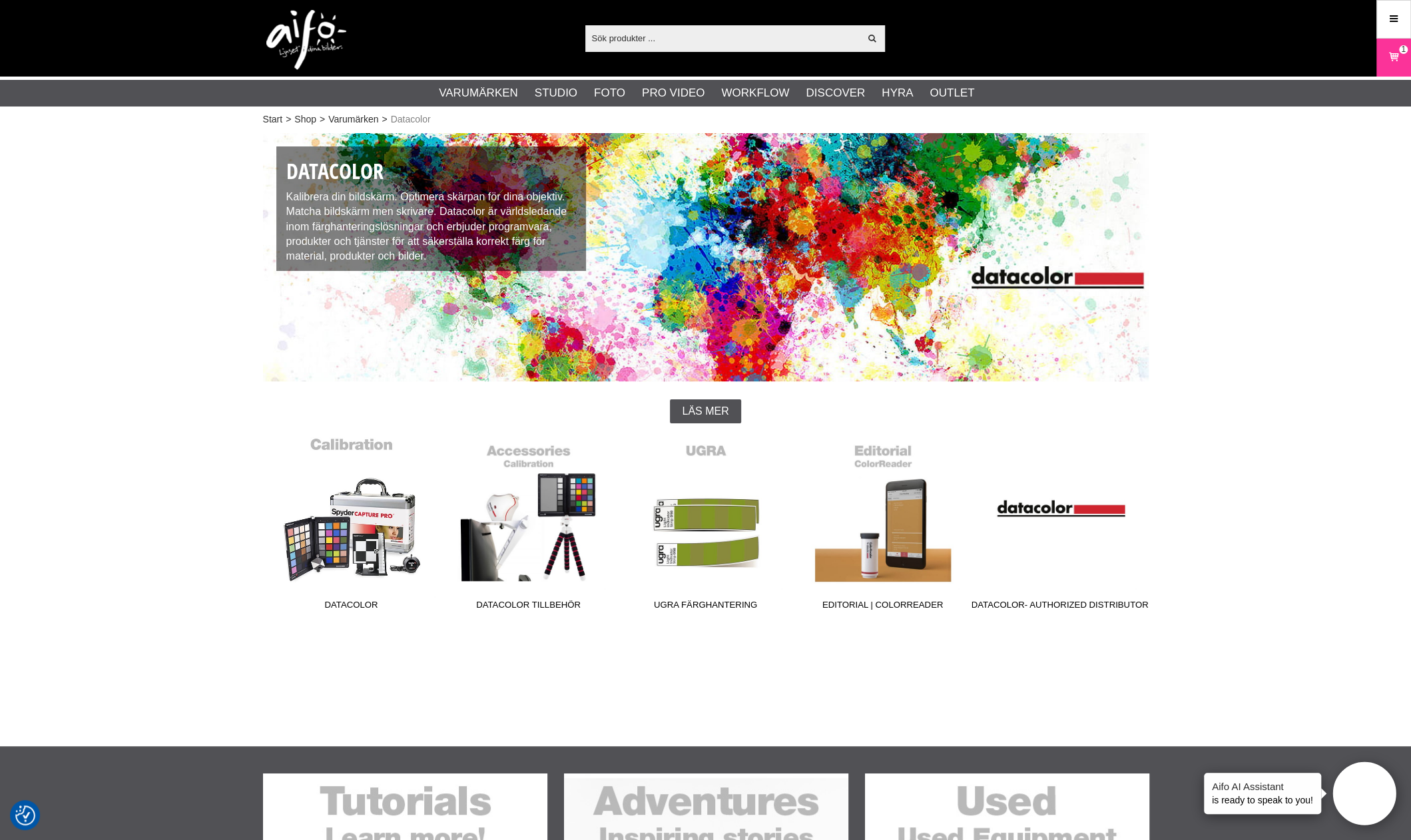
click at [353, 545] on link "Datacolor" at bounding box center [352, 526] width 177 height 180
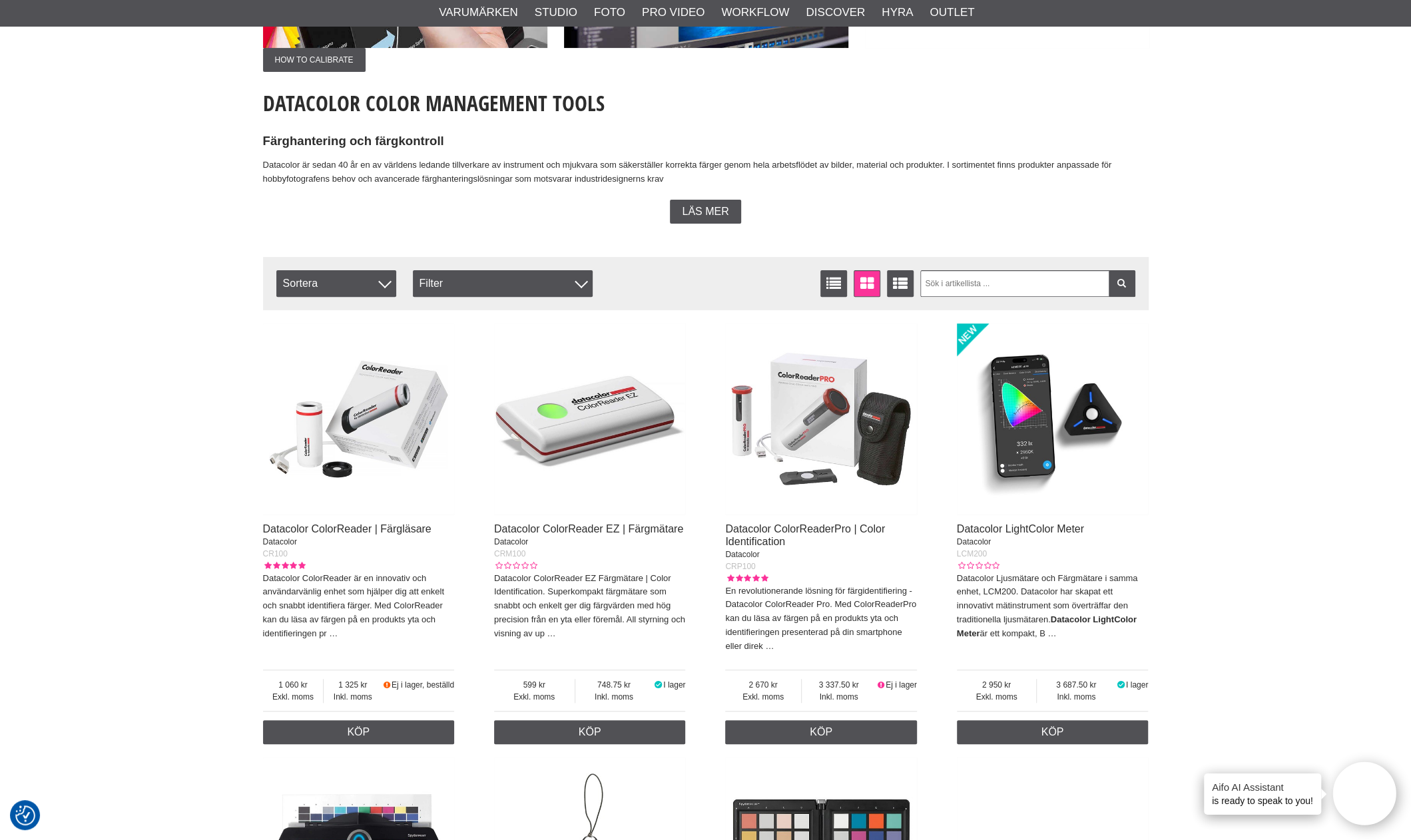
scroll to position [267, 0]
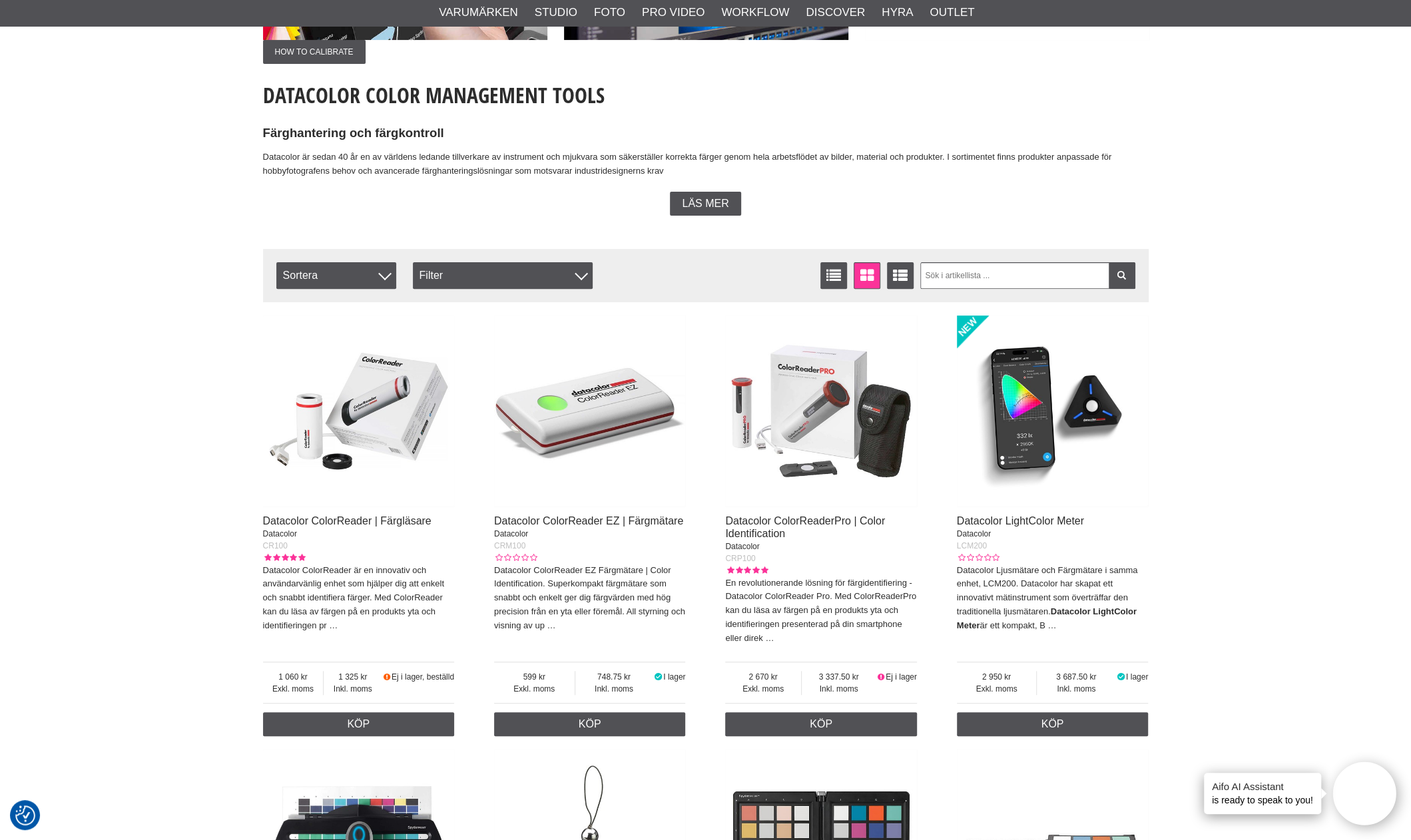
click at [1098, 400] on img at bounding box center [1053, 411] width 192 height 192
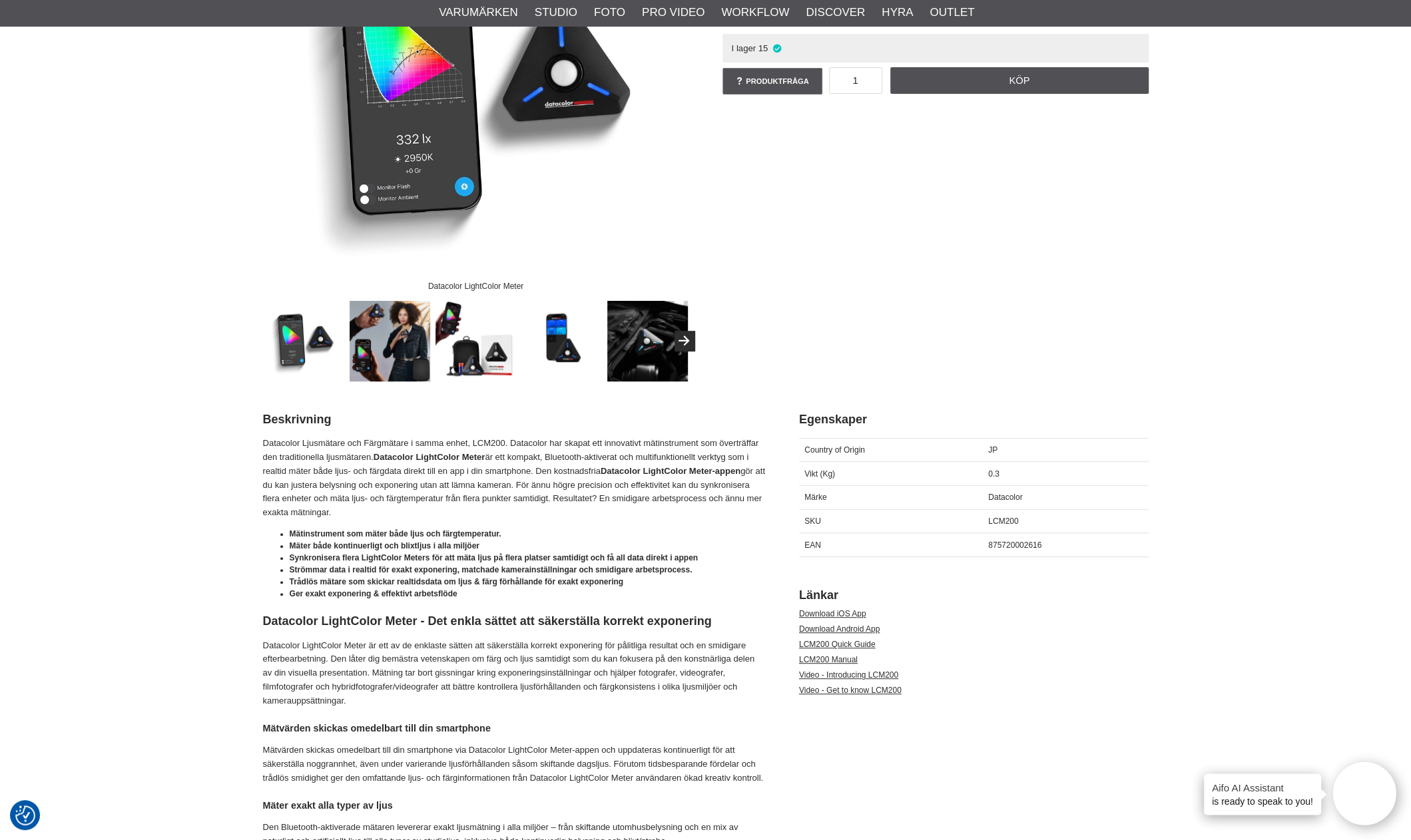
scroll to position [267, 0]
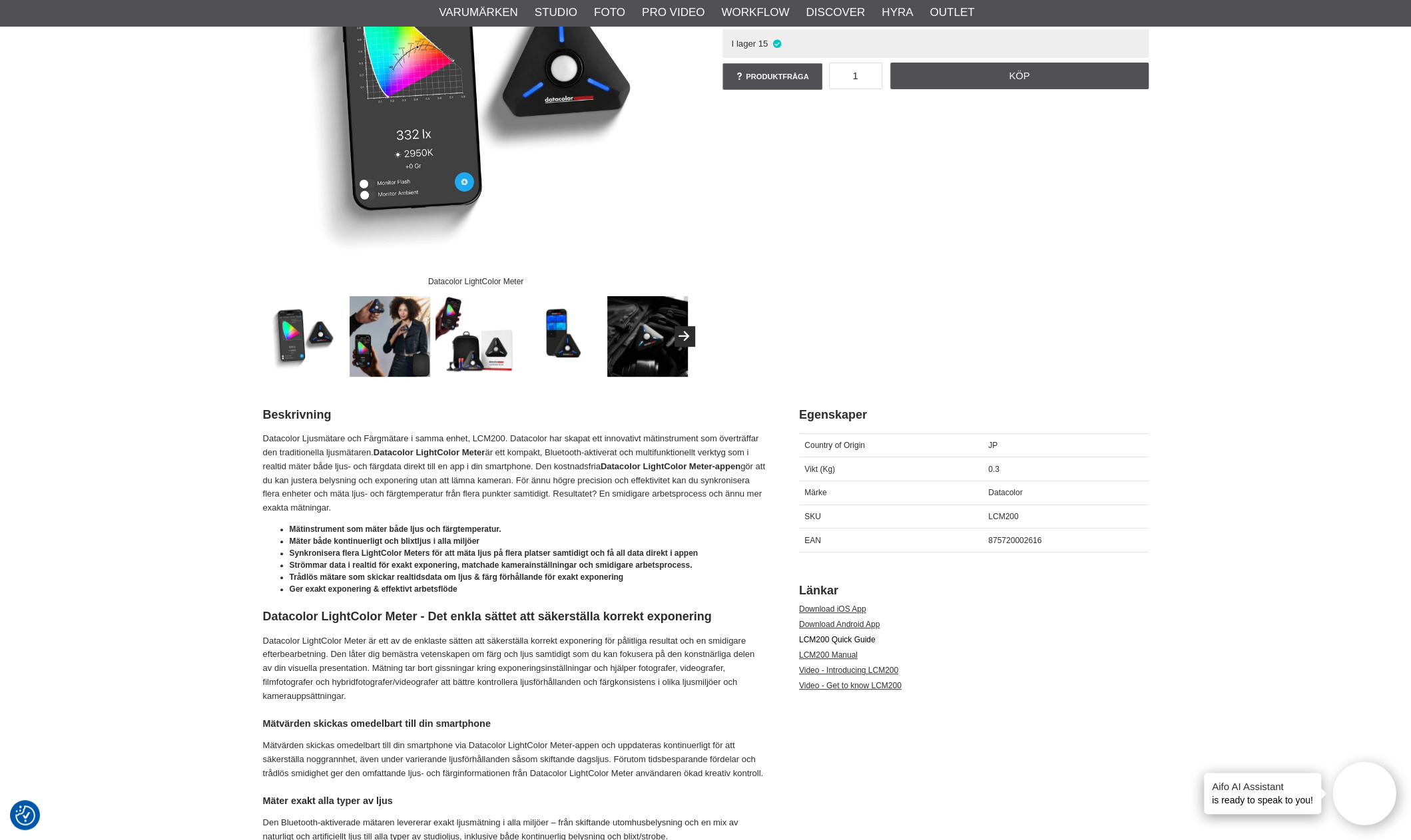
click at [853, 636] on link "LCM200 Quick Guide" at bounding box center [837, 640] width 76 height 9
click at [837, 655] on link "LCM200 Manual" at bounding box center [828, 655] width 59 height 9
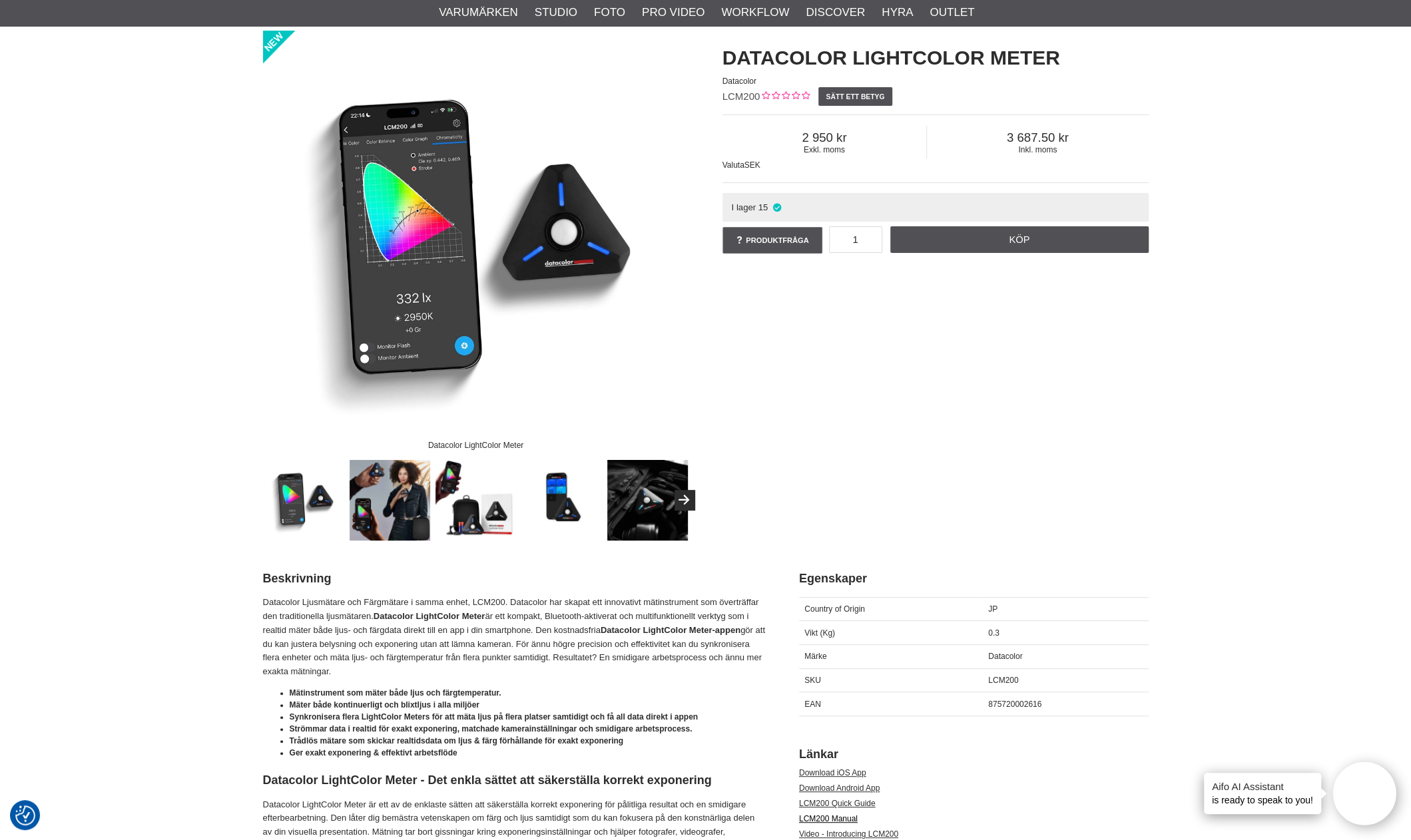
scroll to position [0, 0]
